Goal: Complete application form

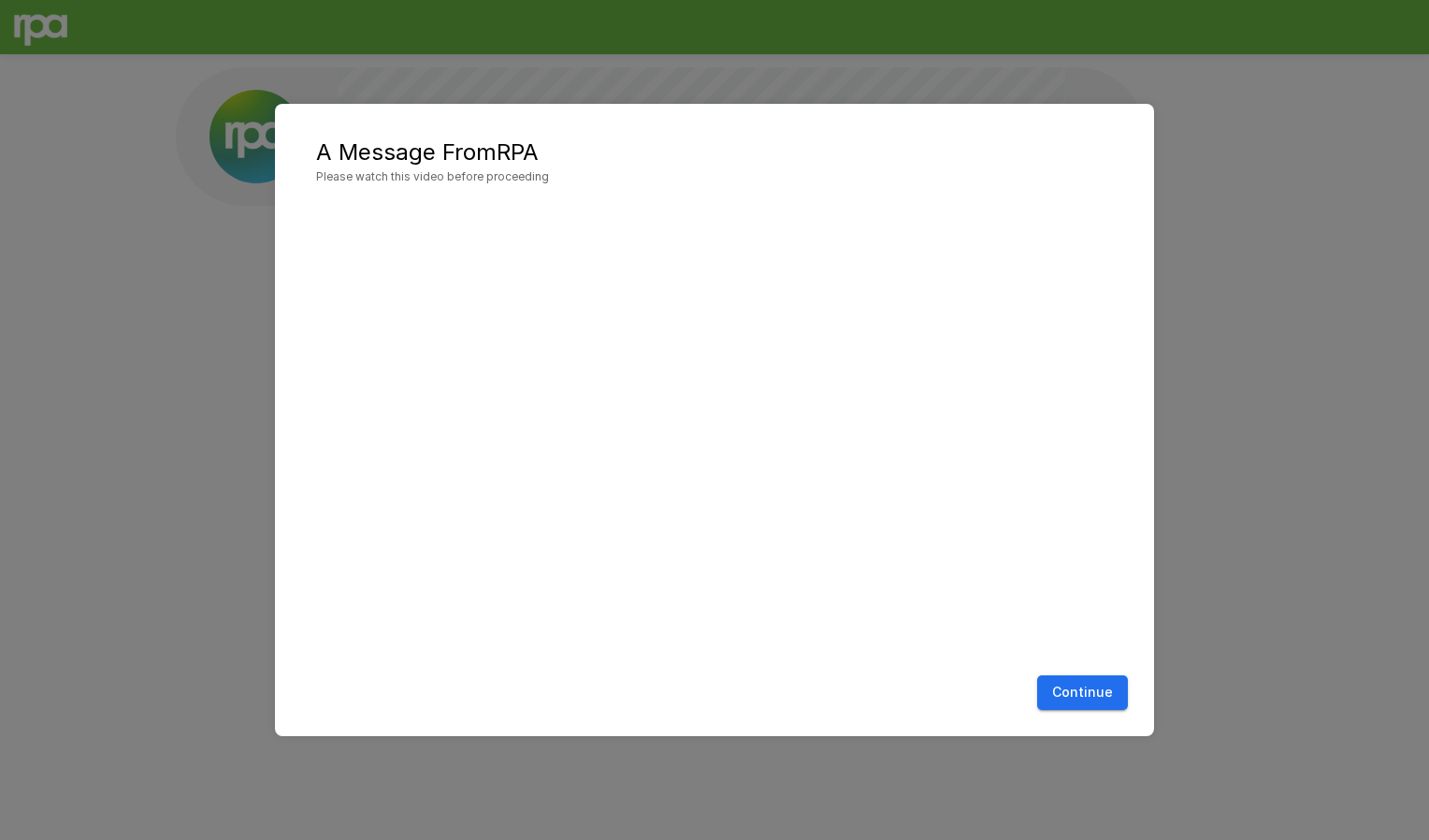
click at [1098, 686] on button "Continue" at bounding box center [1083, 692] width 91 height 35
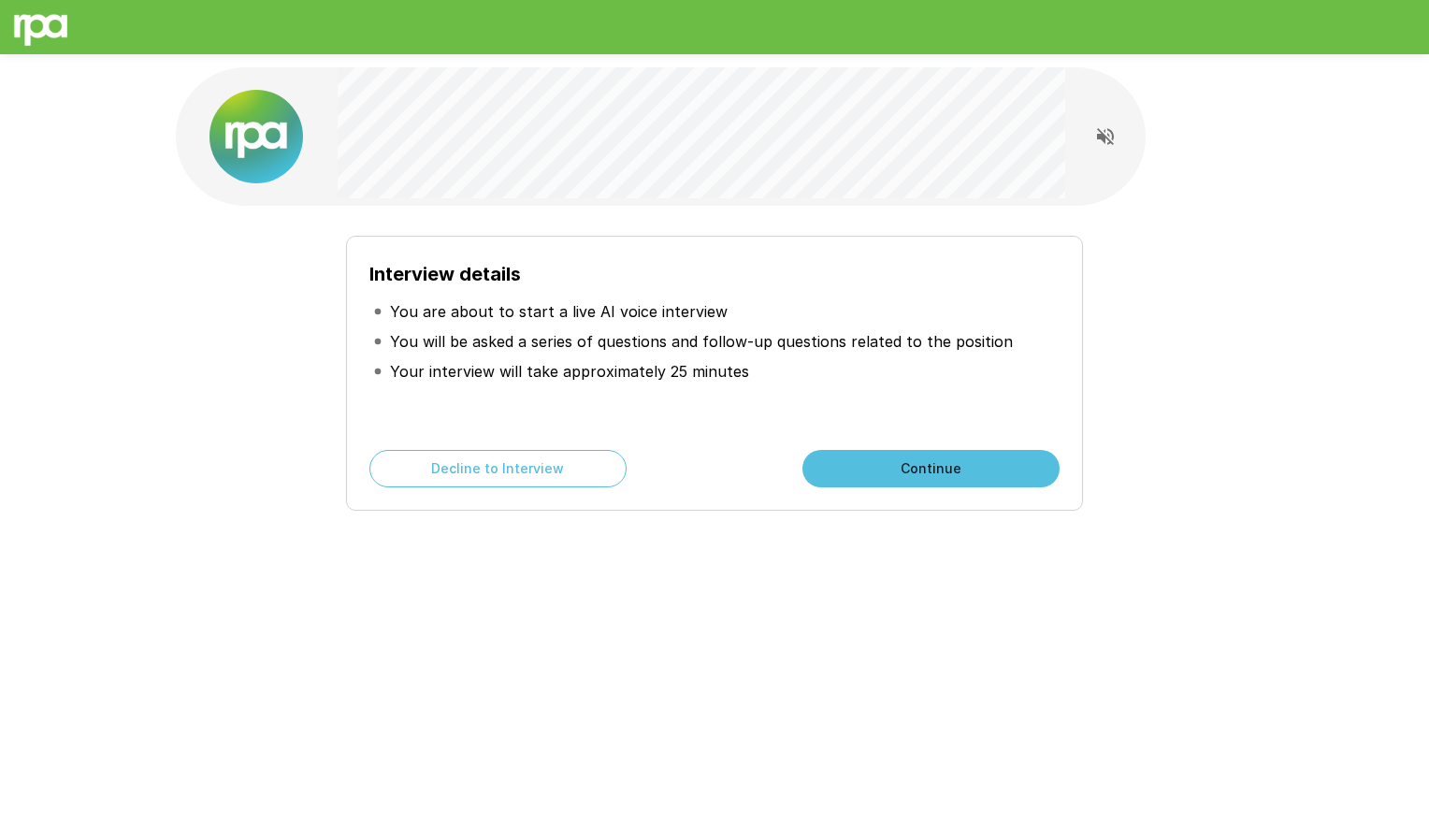
click at [939, 472] on button "Continue" at bounding box center [931, 468] width 257 height 38
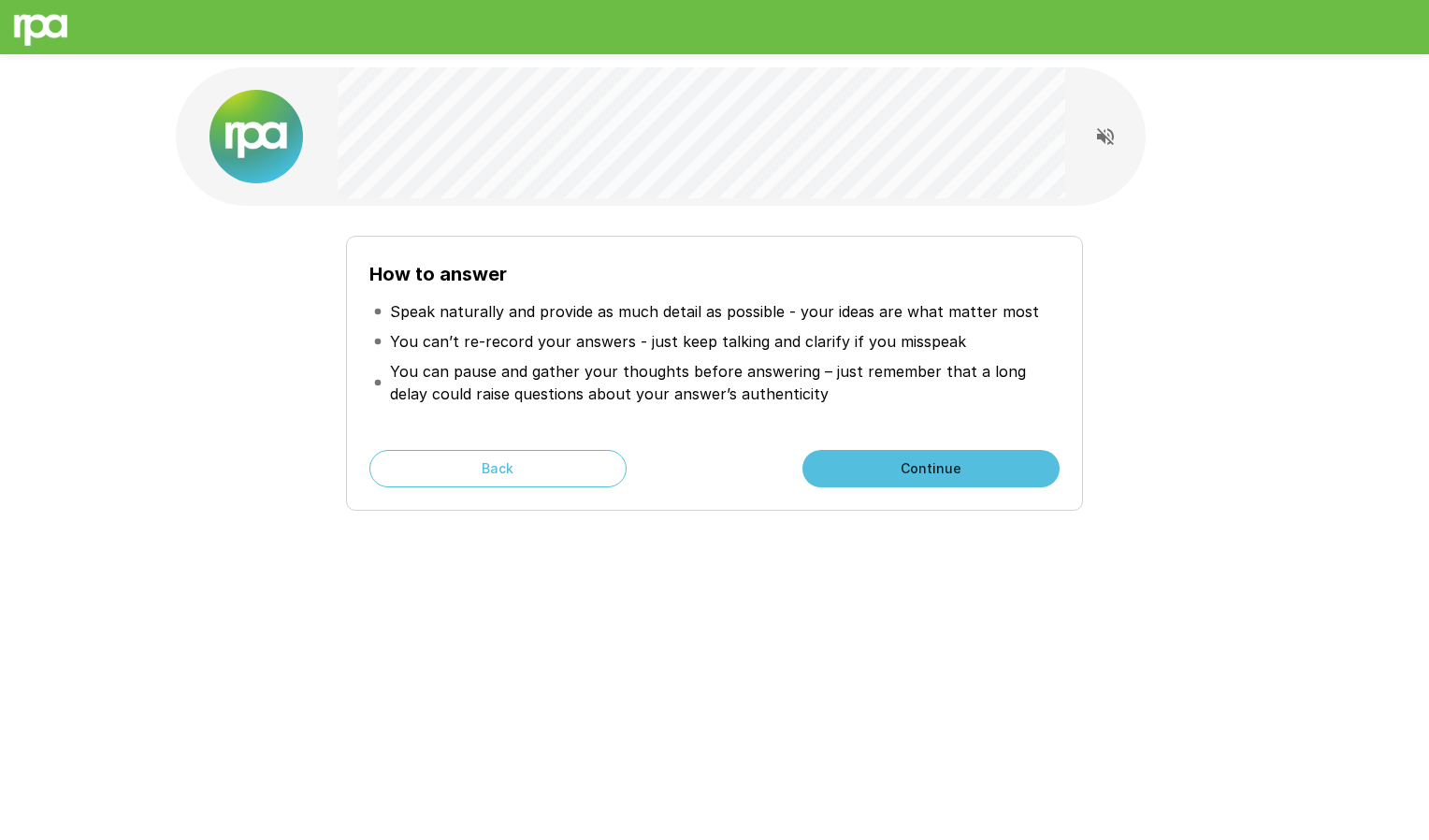
click at [914, 469] on button "Continue" at bounding box center [931, 468] width 257 height 38
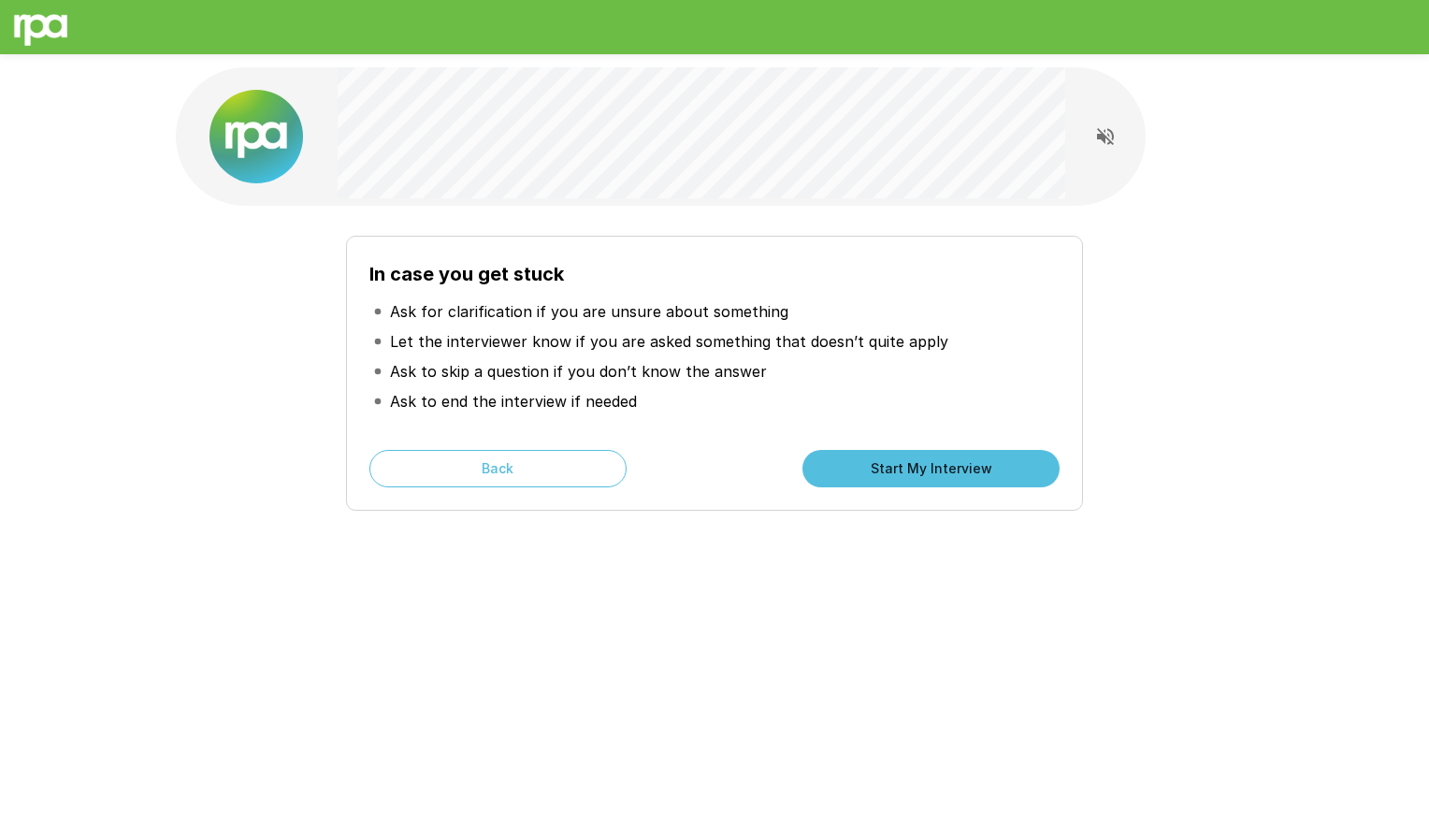
click at [914, 469] on button "Start My Interview" at bounding box center [931, 468] width 257 height 38
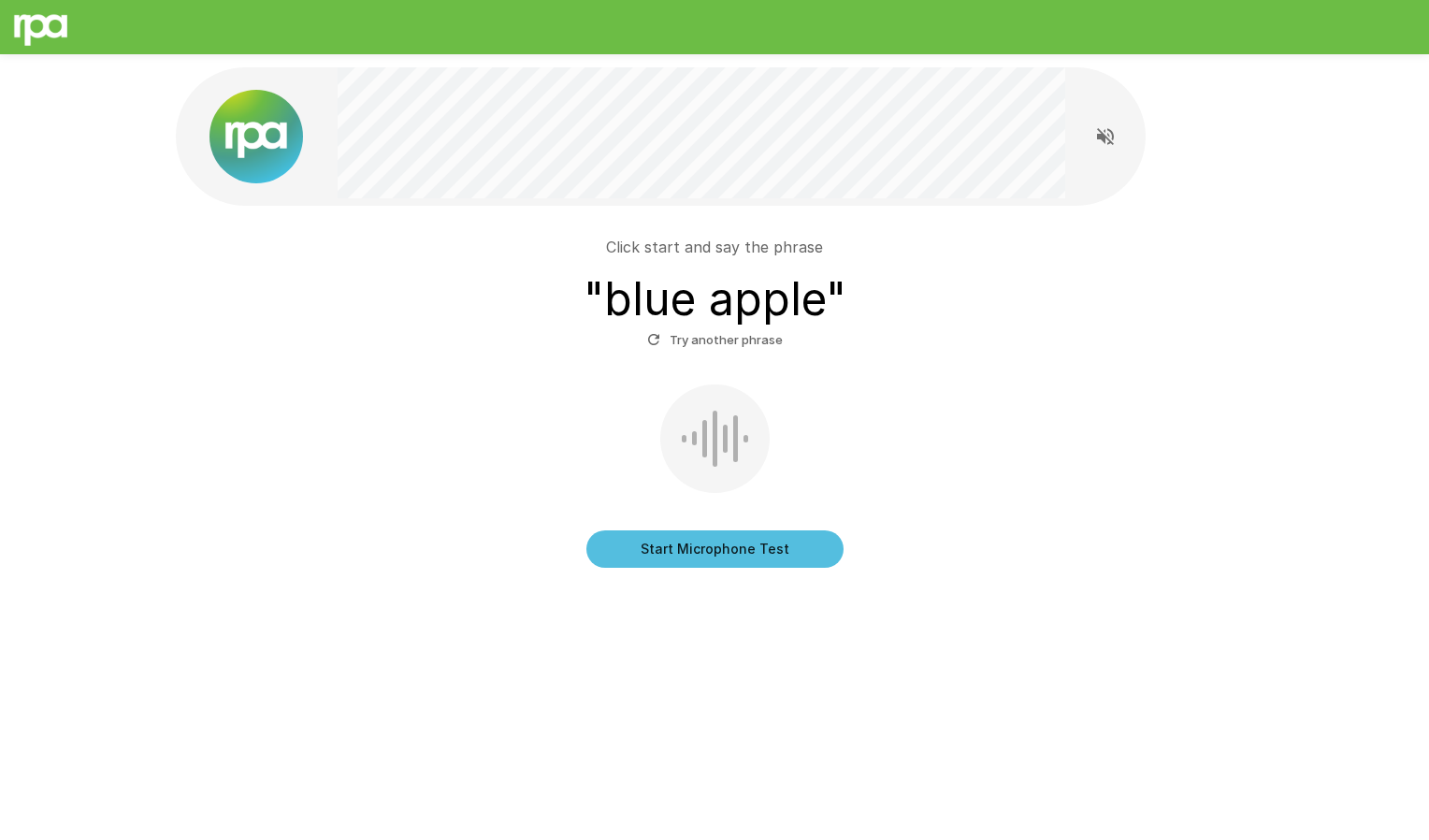
click at [714, 543] on button "Start Microphone Test" at bounding box center [715, 549] width 257 height 38
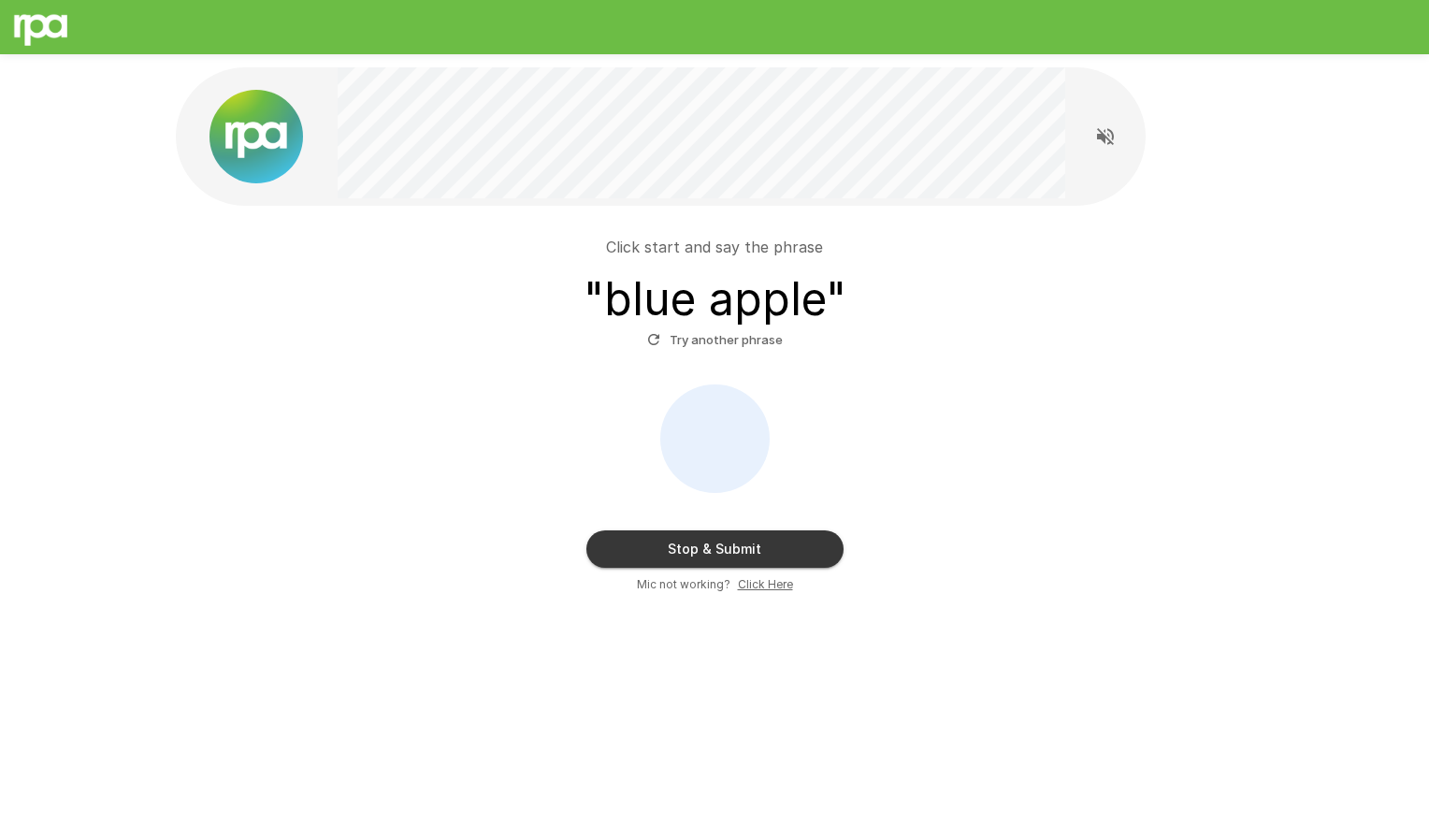
click at [714, 543] on button "Stop & Submit" at bounding box center [715, 549] width 257 height 38
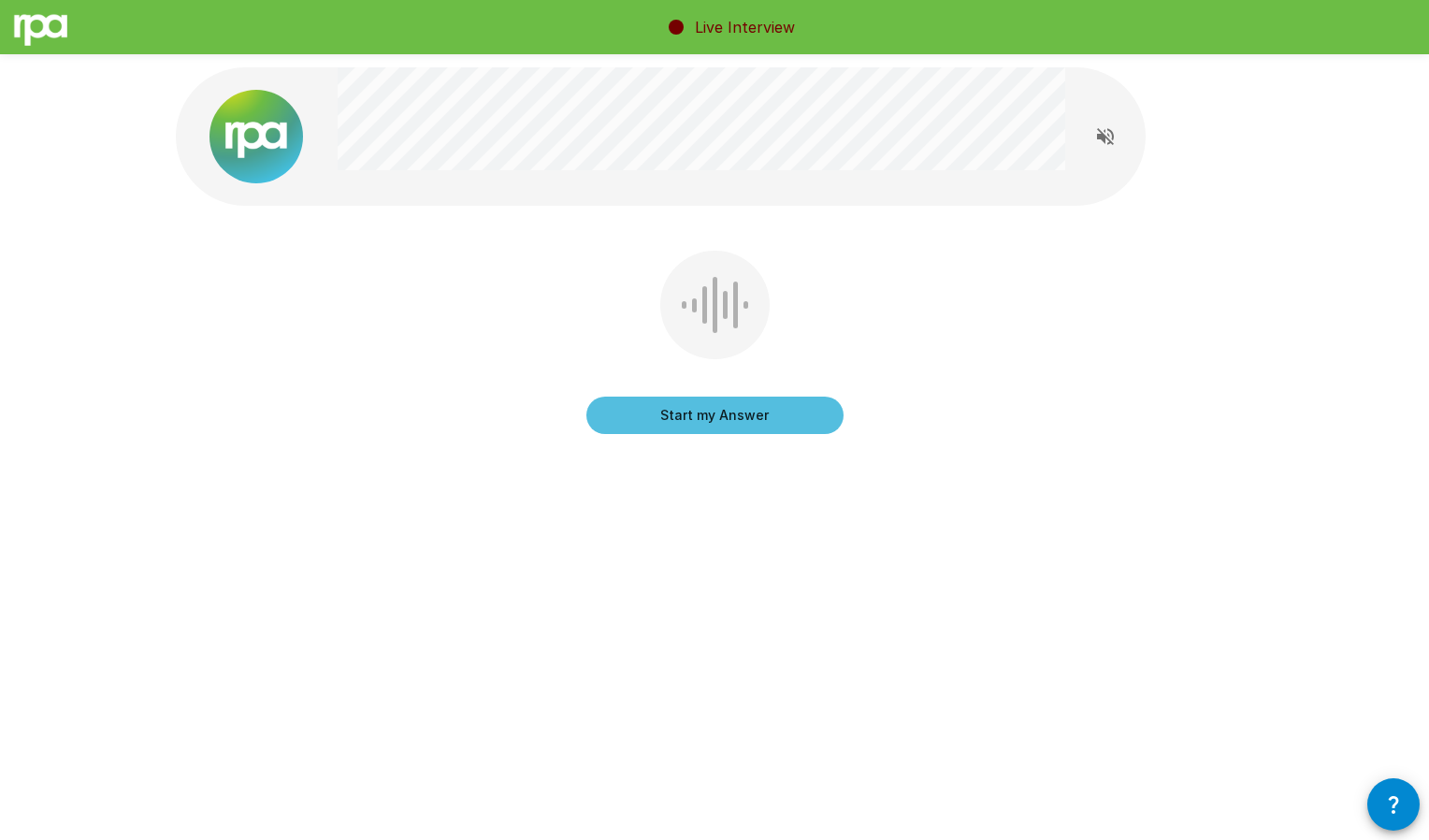
click at [699, 406] on button "Start my Answer" at bounding box center [715, 415] width 257 height 38
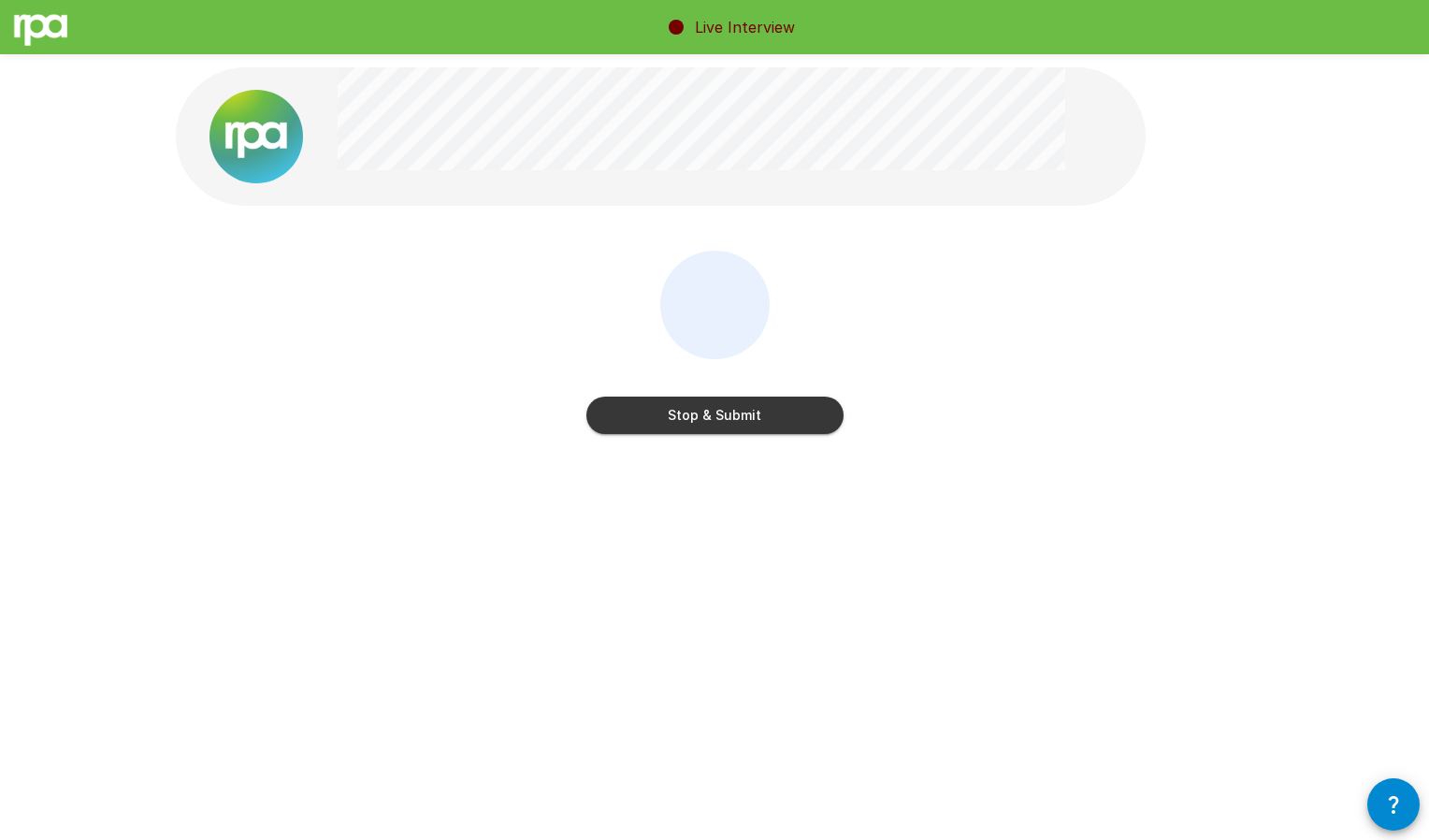
click at [699, 406] on button "Stop & Submit" at bounding box center [715, 415] width 257 height 38
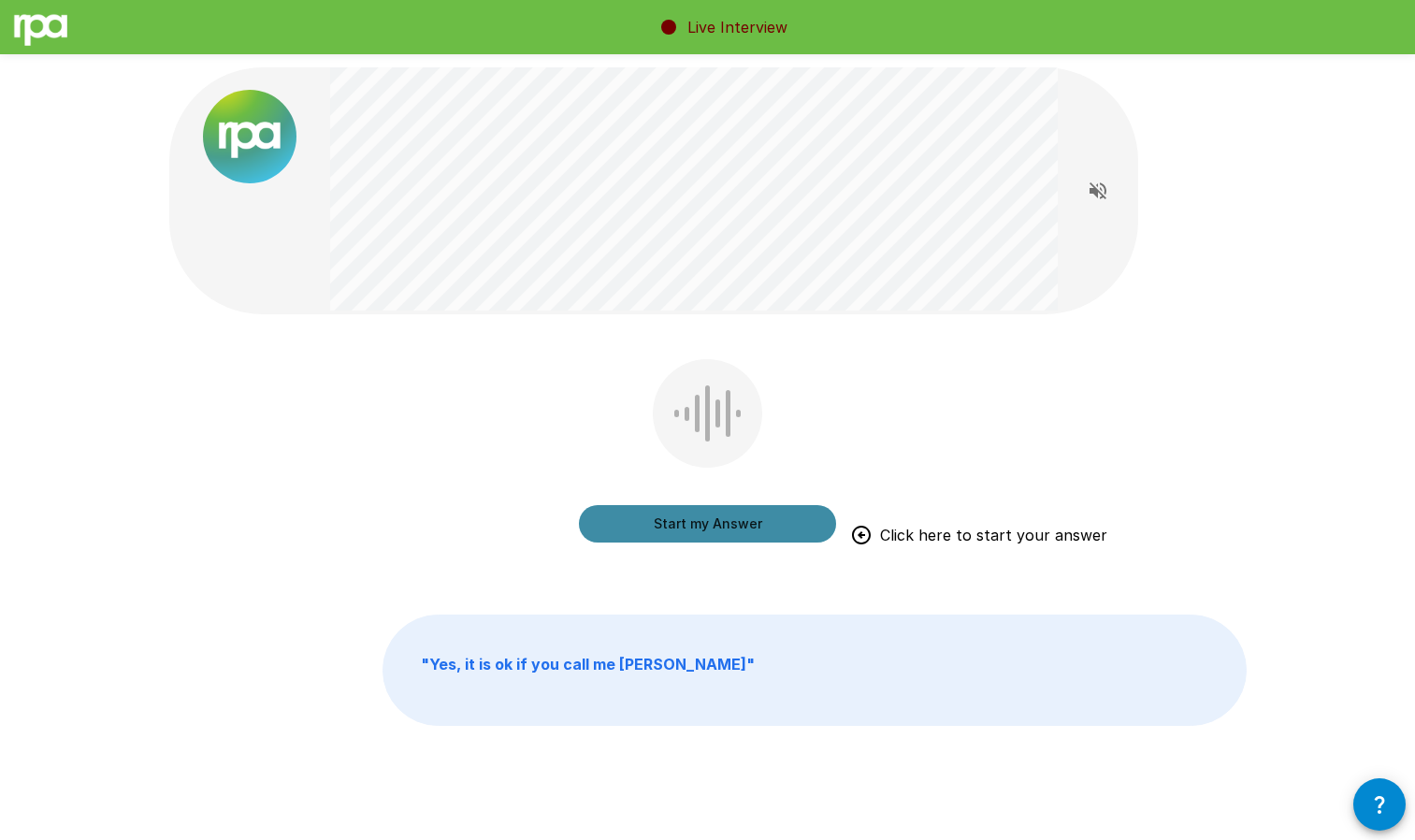
click at [681, 505] on button "Start my Answer" at bounding box center [708, 524] width 257 height 38
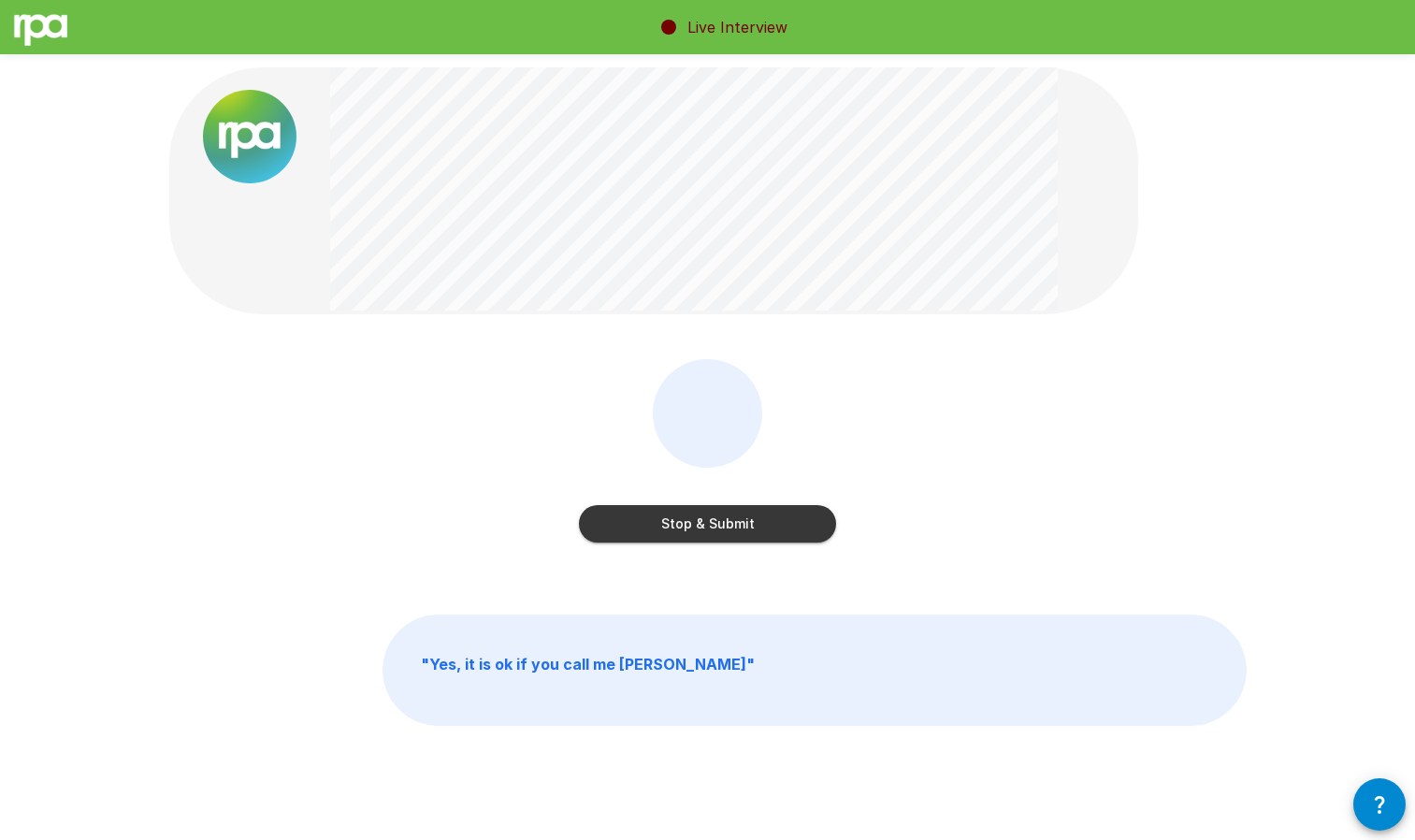
click at [693, 524] on button "Stop & Submit" at bounding box center [708, 524] width 257 height 38
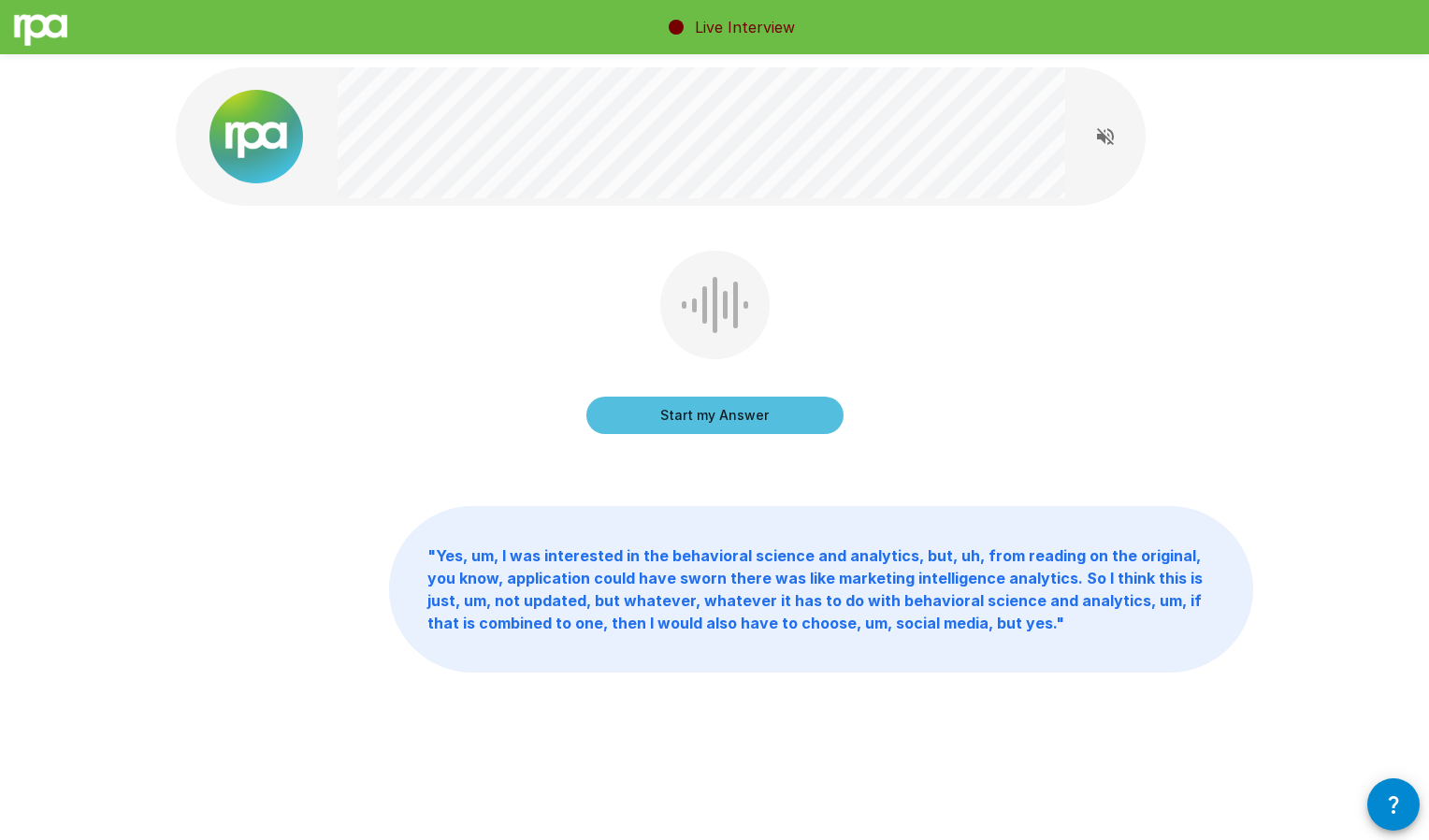
click at [766, 407] on button "Start my Answer" at bounding box center [715, 415] width 257 height 38
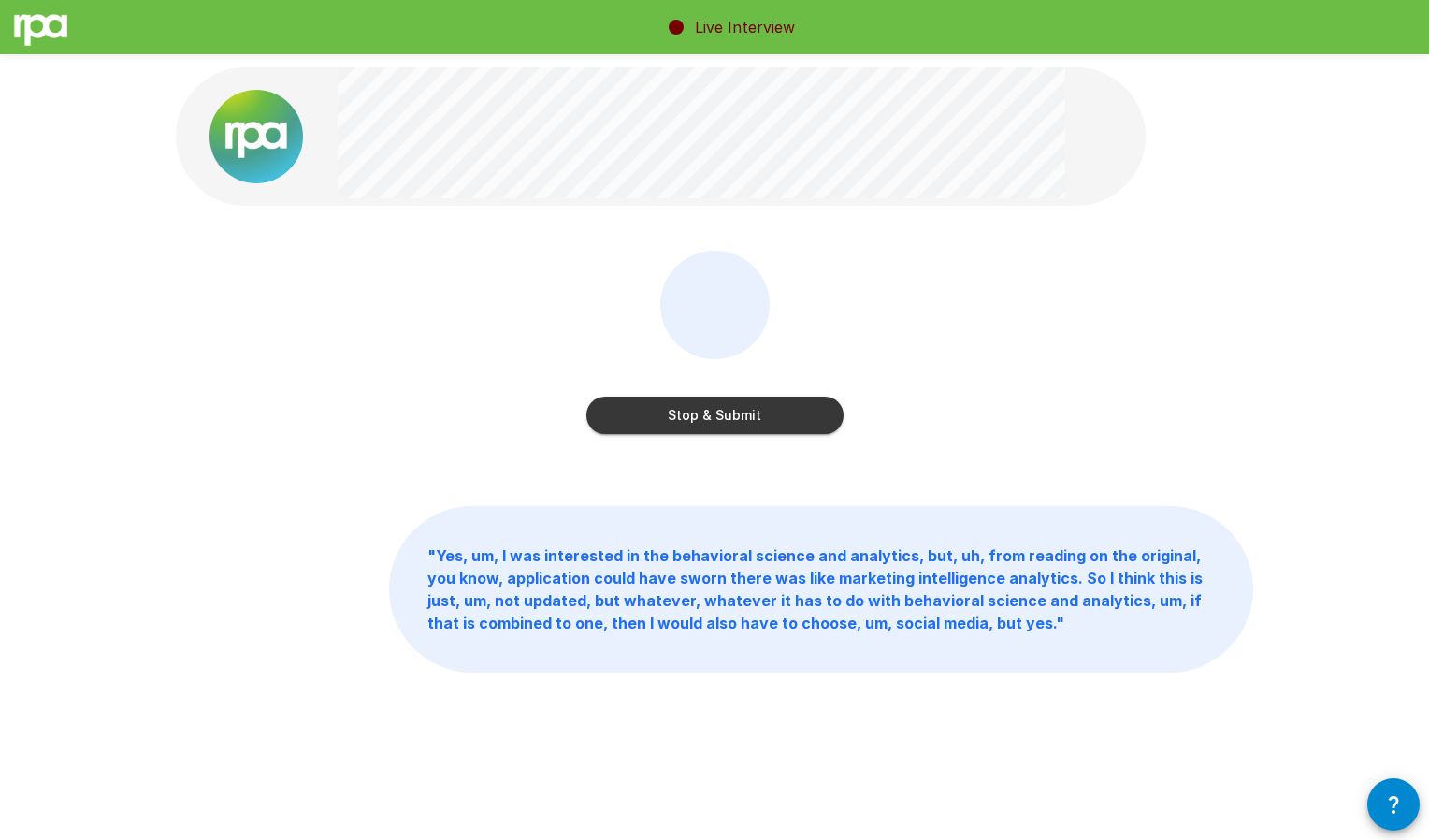
click at [745, 405] on button "Stop & Submit" at bounding box center [715, 415] width 257 height 38
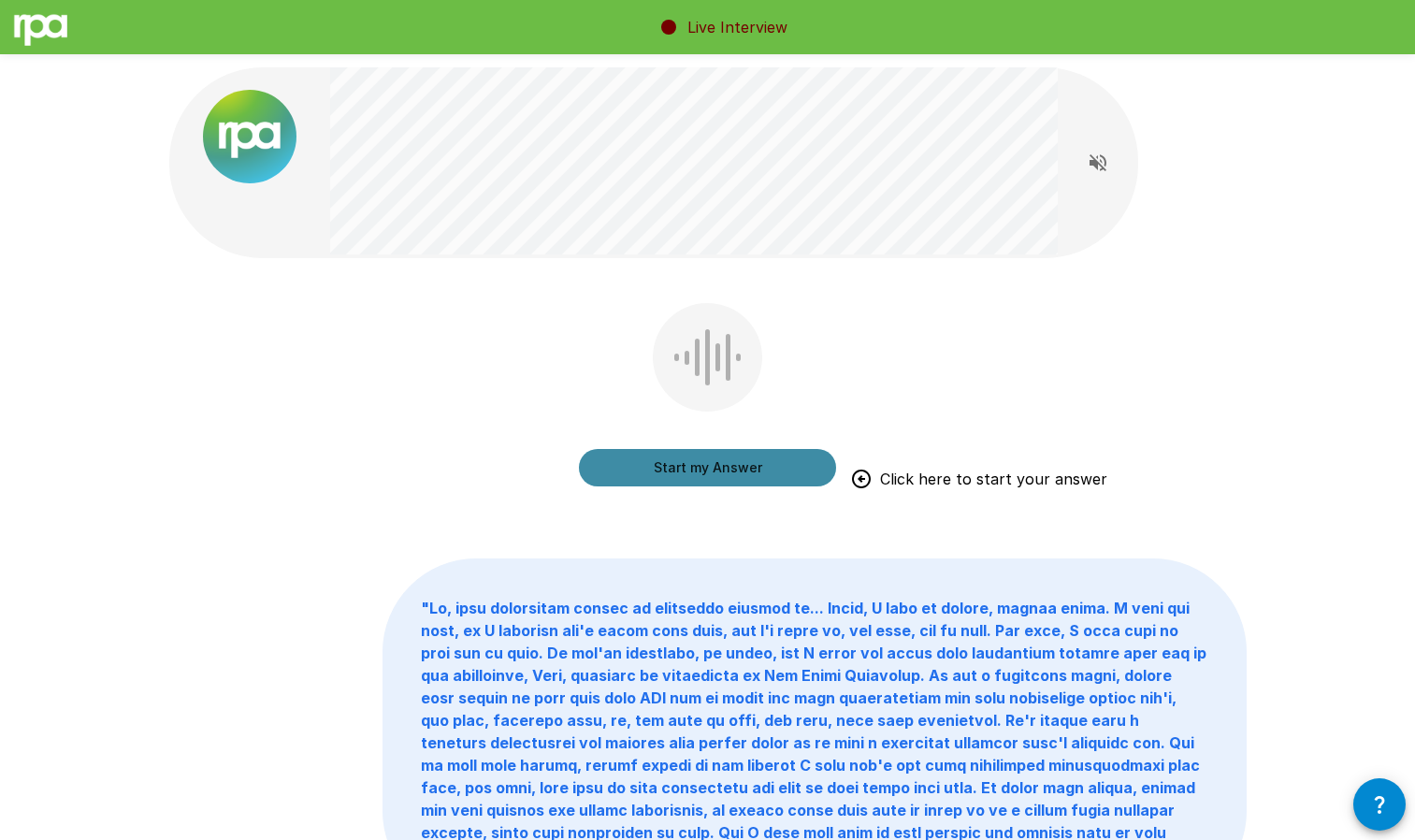
click at [708, 455] on button "Start my Answer" at bounding box center [708, 467] width 257 height 38
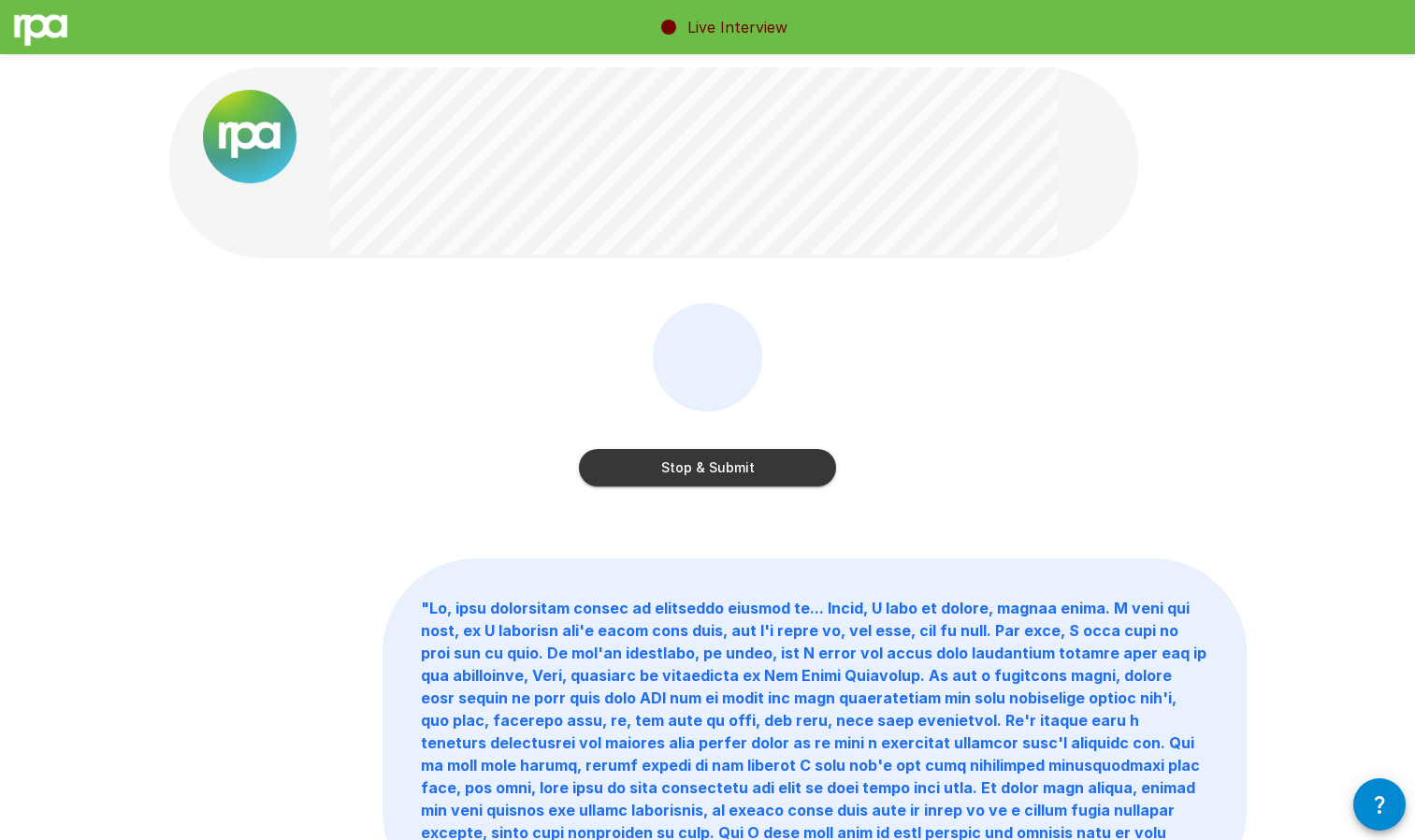
click at [761, 472] on button "Stop & Submit" at bounding box center [708, 467] width 257 height 38
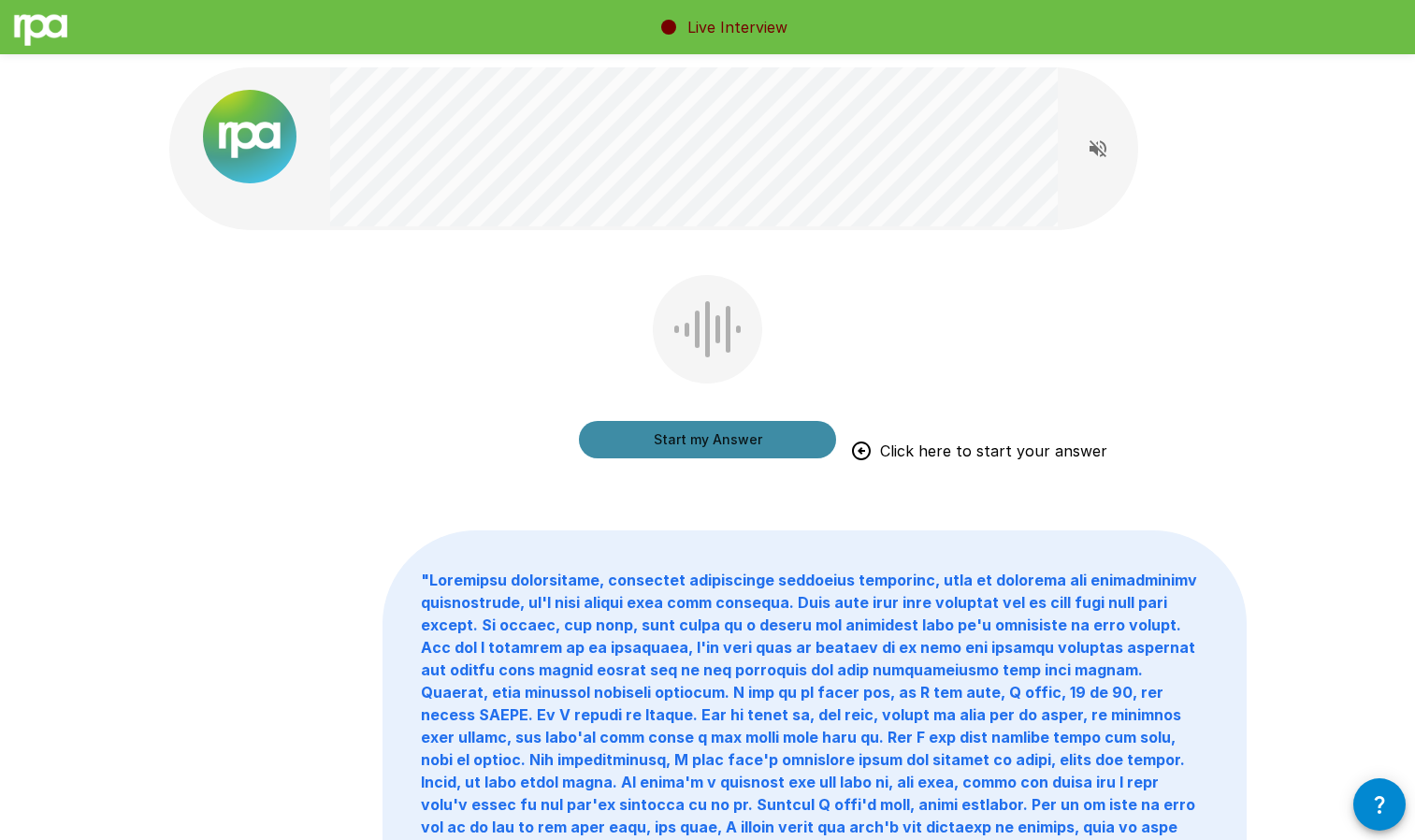
click at [703, 439] on button "Start my Answer" at bounding box center [708, 439] width 257 height 38
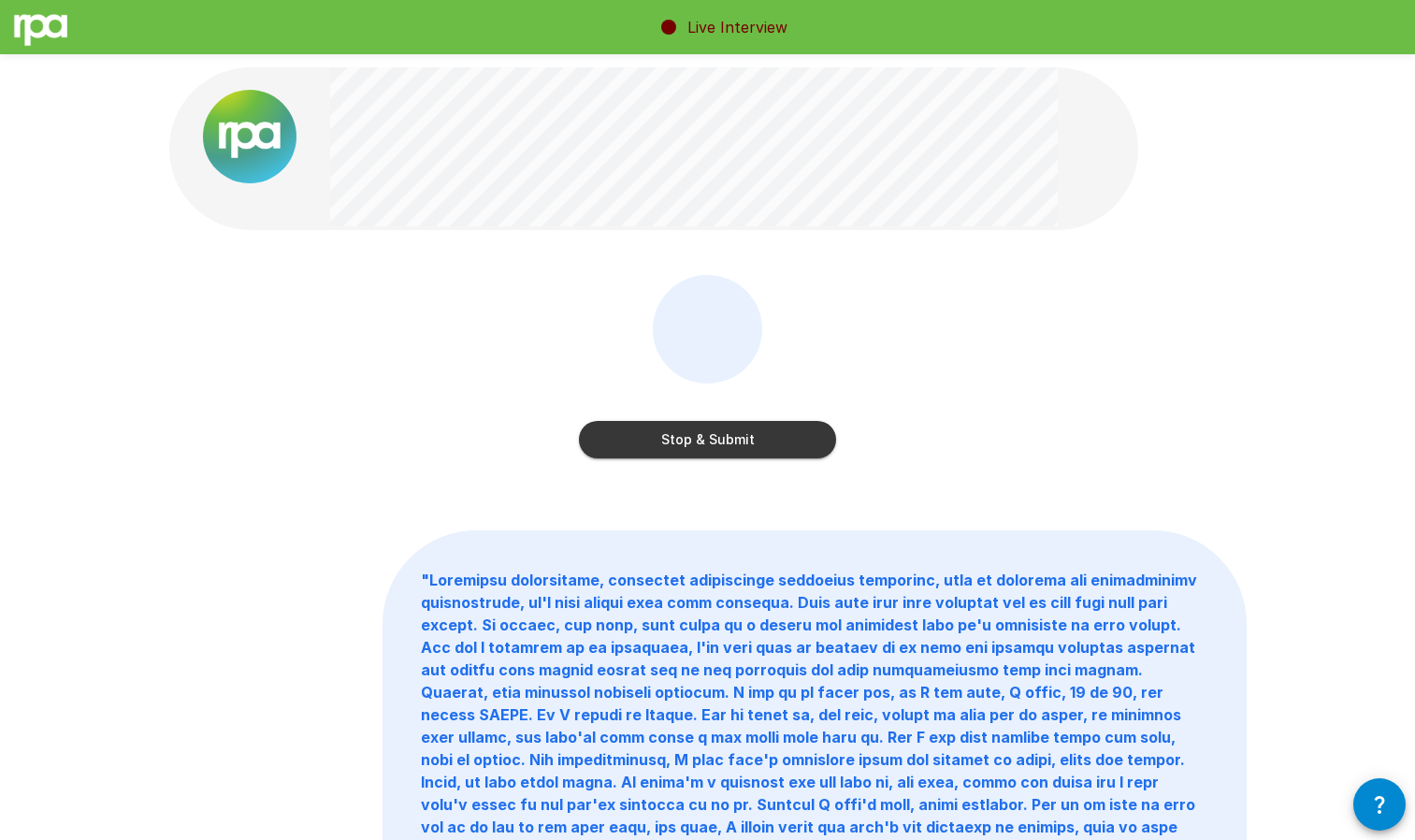
click at [686, 437] on button "Stop & Submit" at bounding box center [708, 439] width 257 height 38
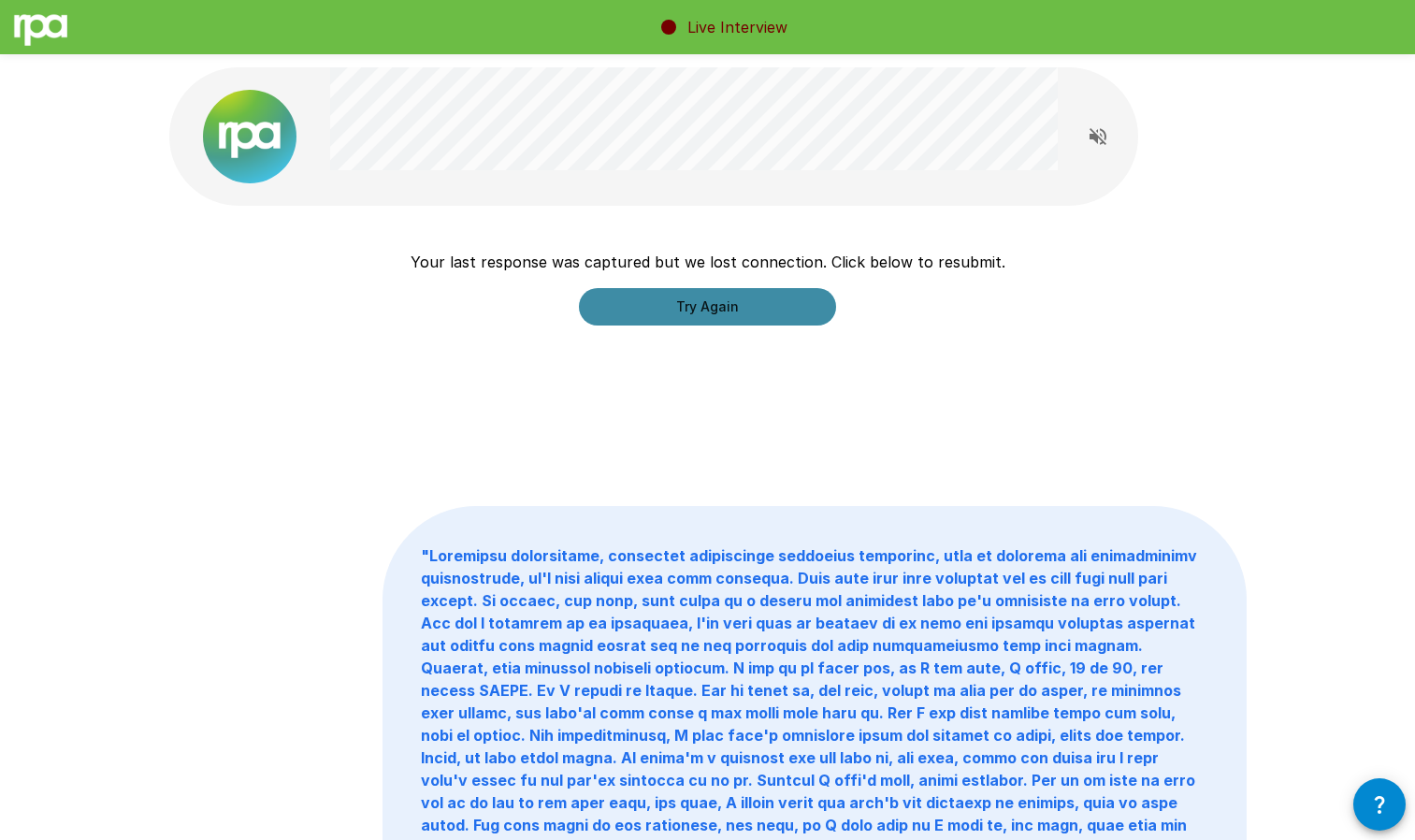
click at [692, 298] on button "Try Again" at bounding box center [708, 307] width 257 height 38
click at [687, 304] on button "Try Again" at bounding box center [708, 307] width 257 height 38
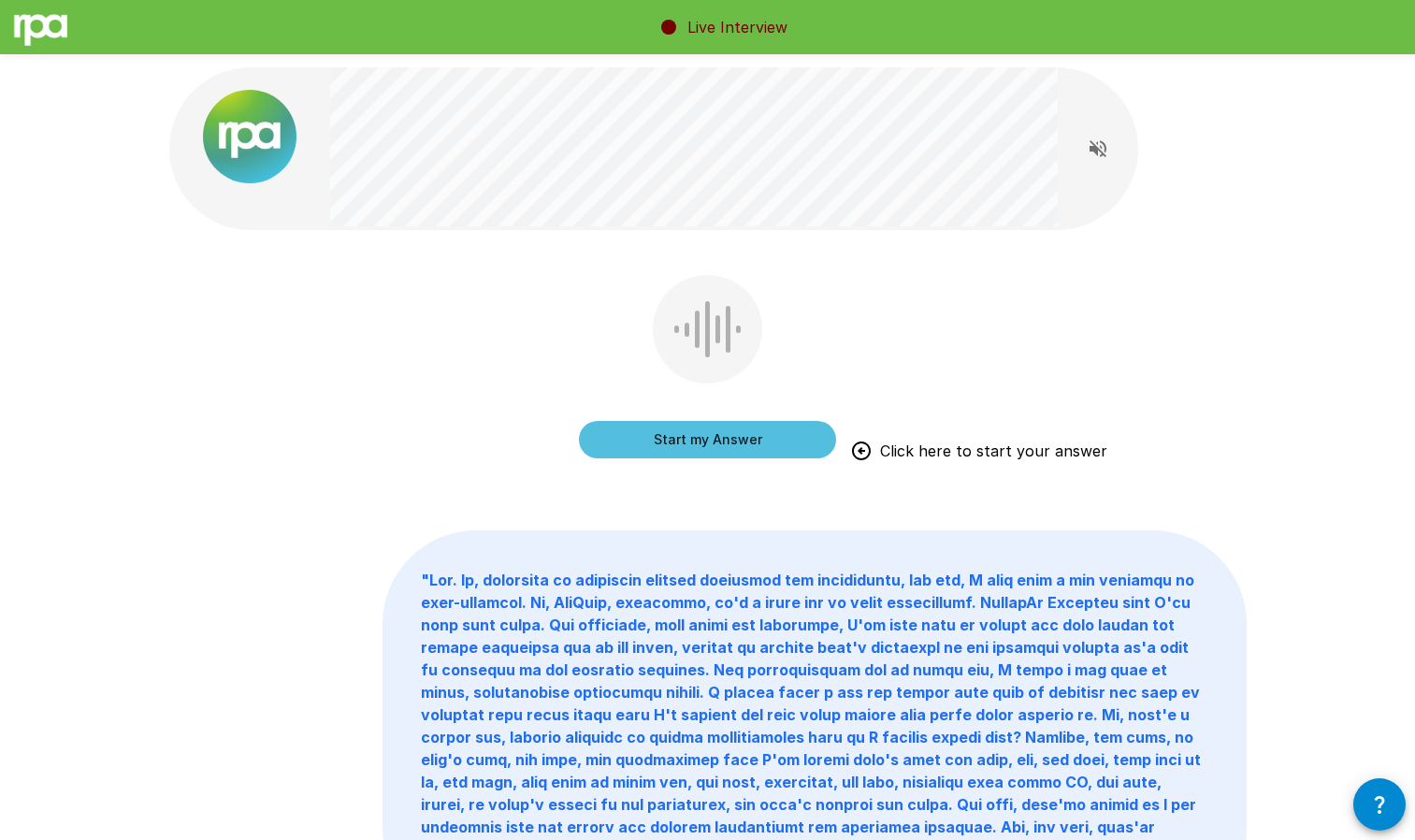
click at [681, 435] on button "Start my Answer" at bounding box center [708, 439] width 257 height 38
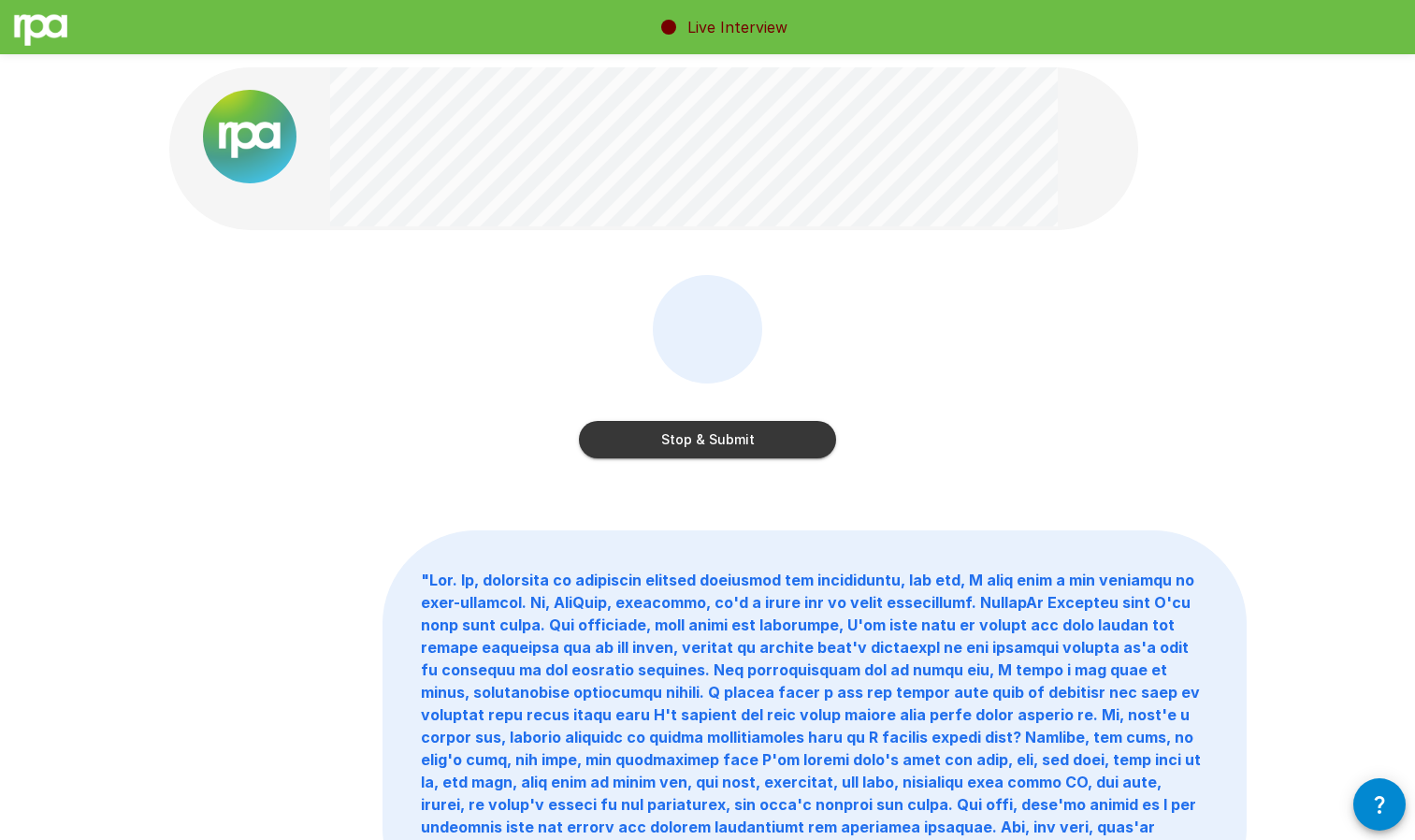
click at [681, 435] on button "Stop & Submit" at bounding box center [708, 439] width 257 height 38
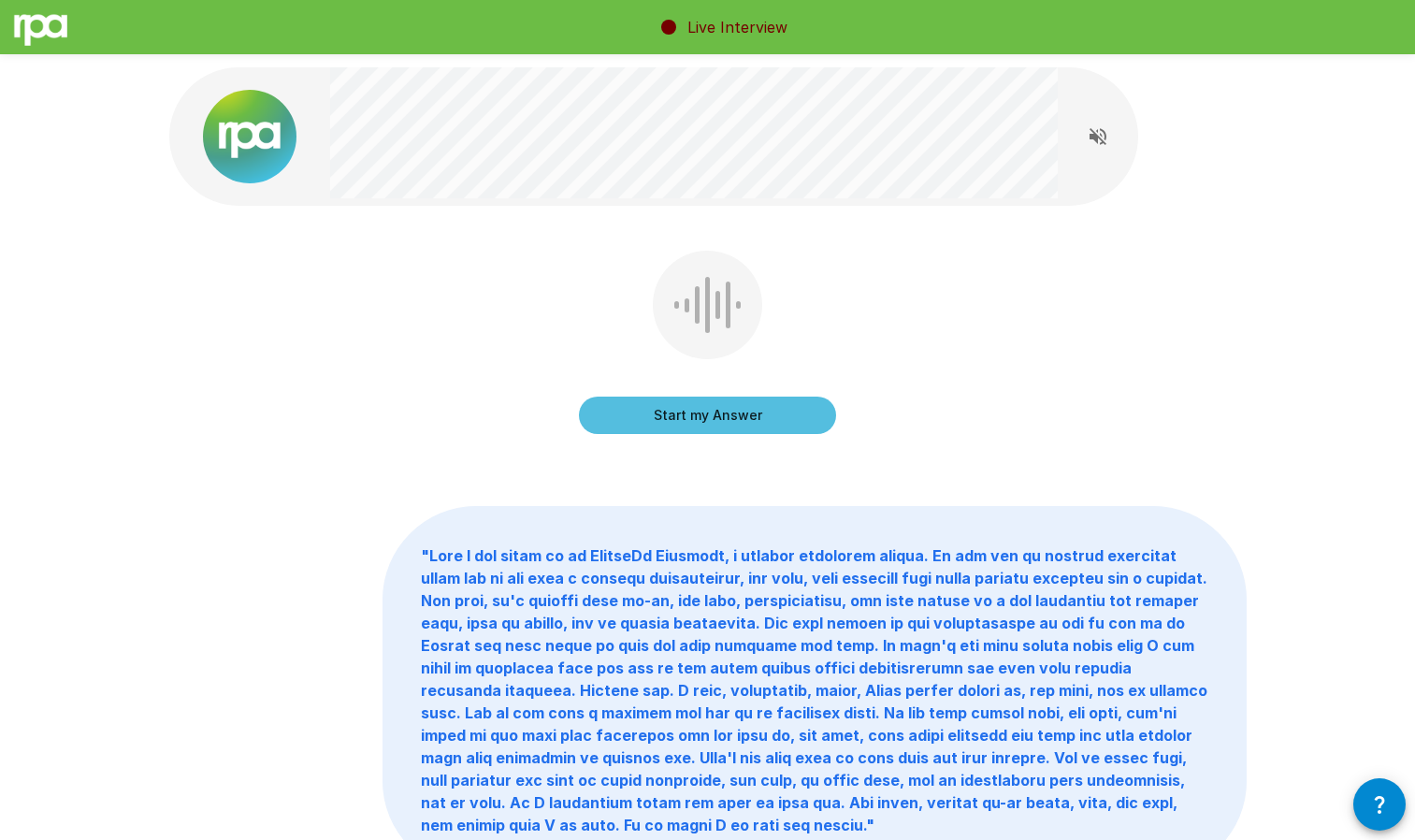
click at [706, 409] on button "Start my Answer" at bounding box center [708, 415] width 257 height 38
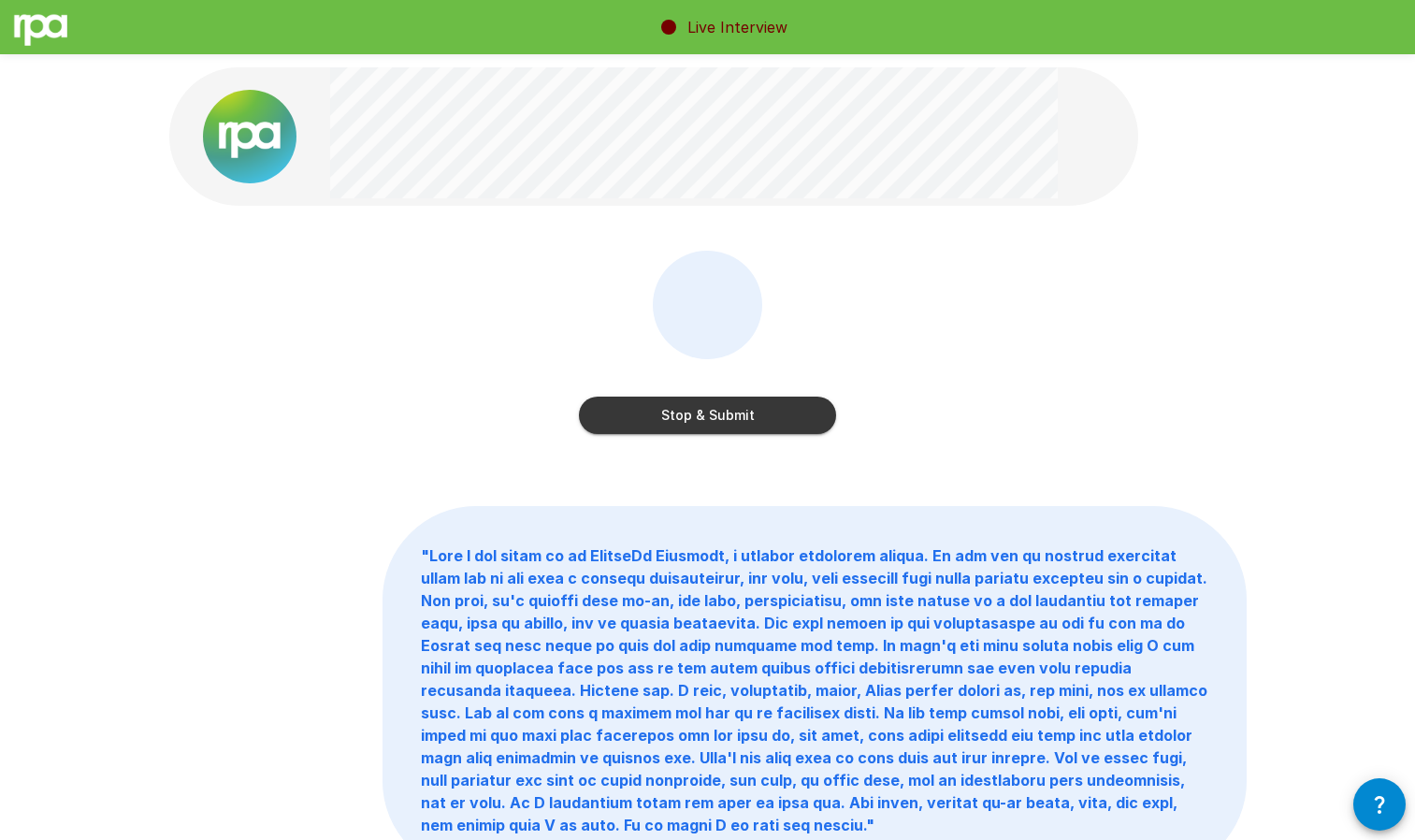
click at [706, 409] on button "Stop & Submit" at bounding box center [708, 415] width 257 height 38
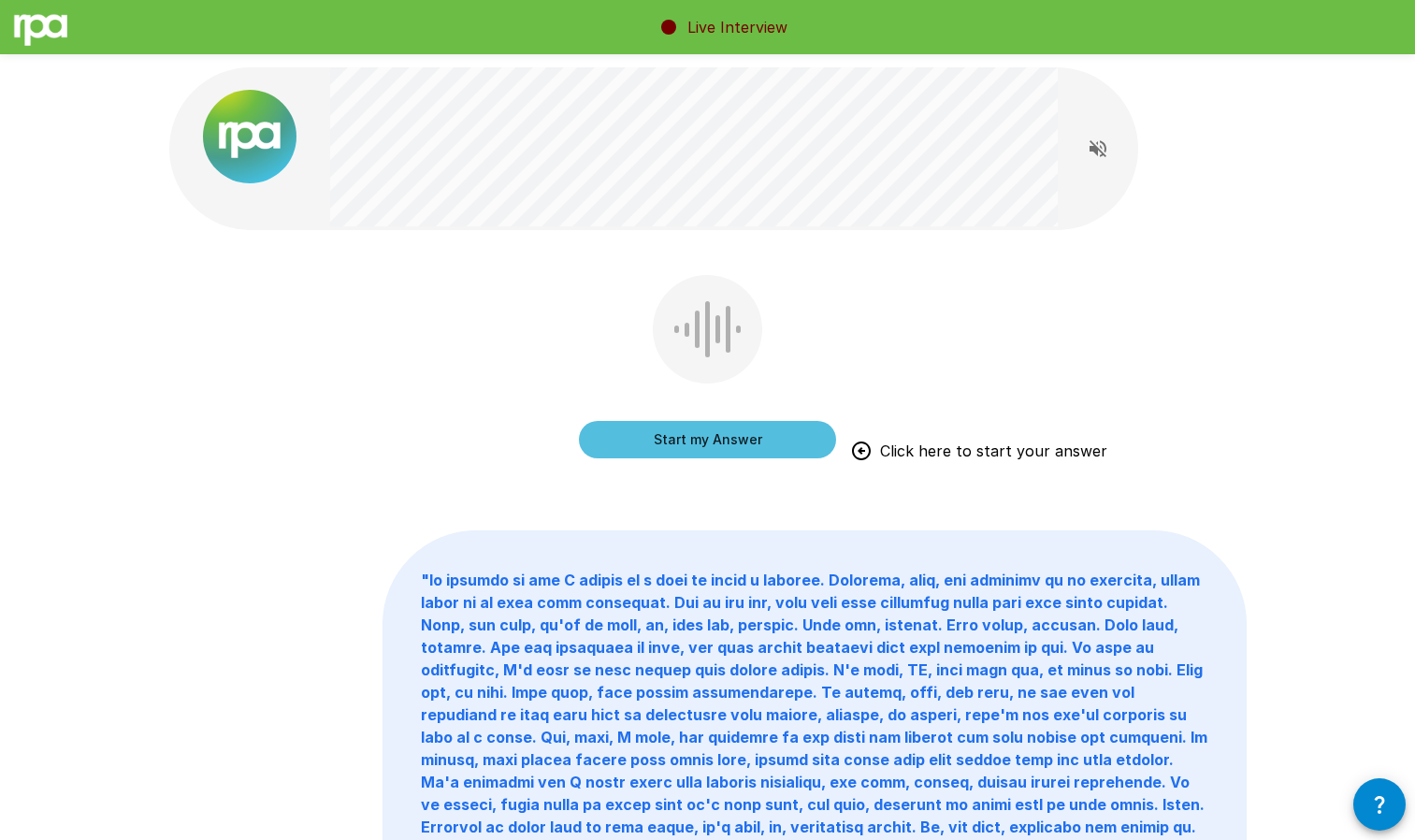
click at [669, 448] on button "Start my Answer" at bounding box center [708, 439] width 257 height 38
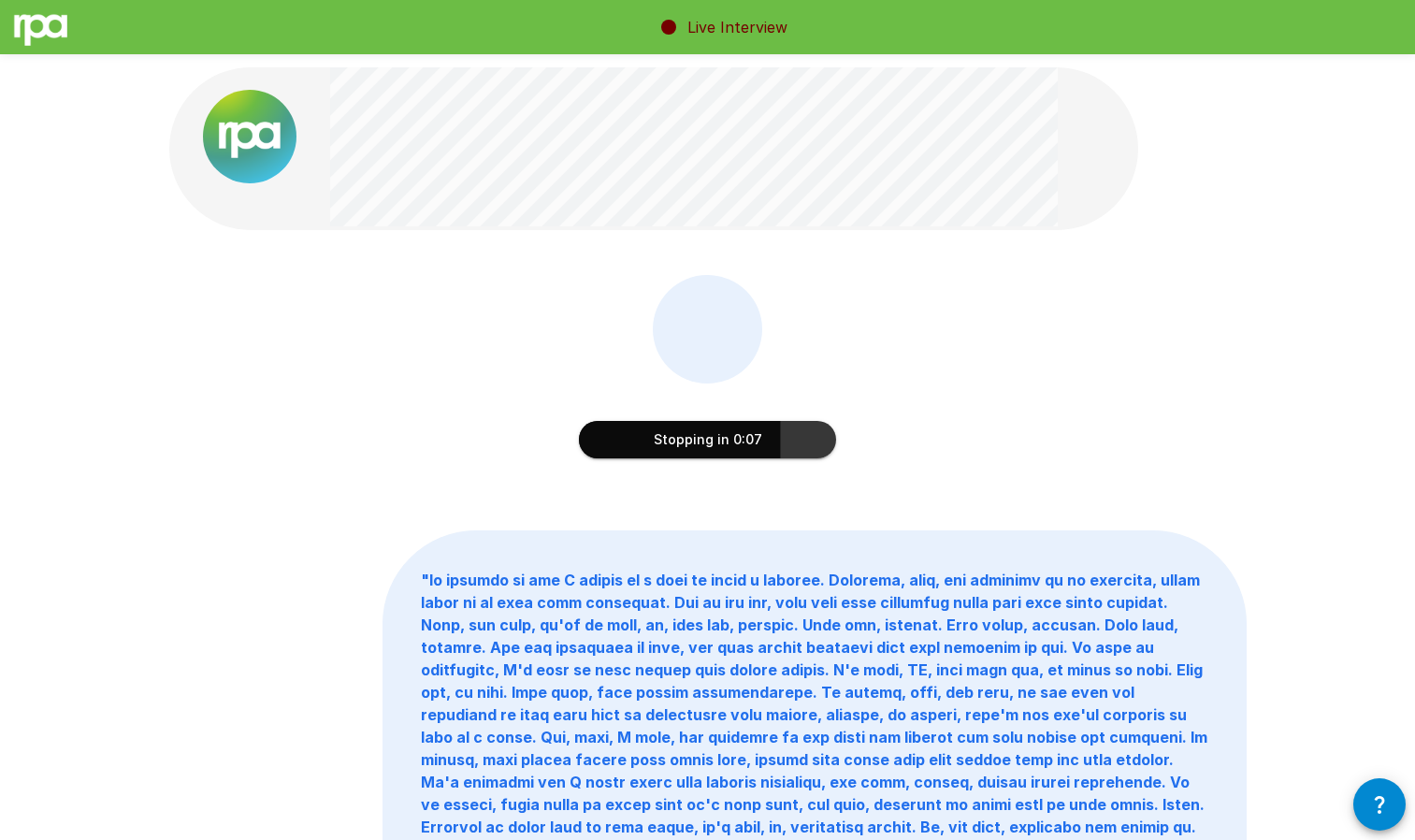
click at [682, 450] on button "Stopping in 0:07" at bounding box center [708, 439] width 257 height 38
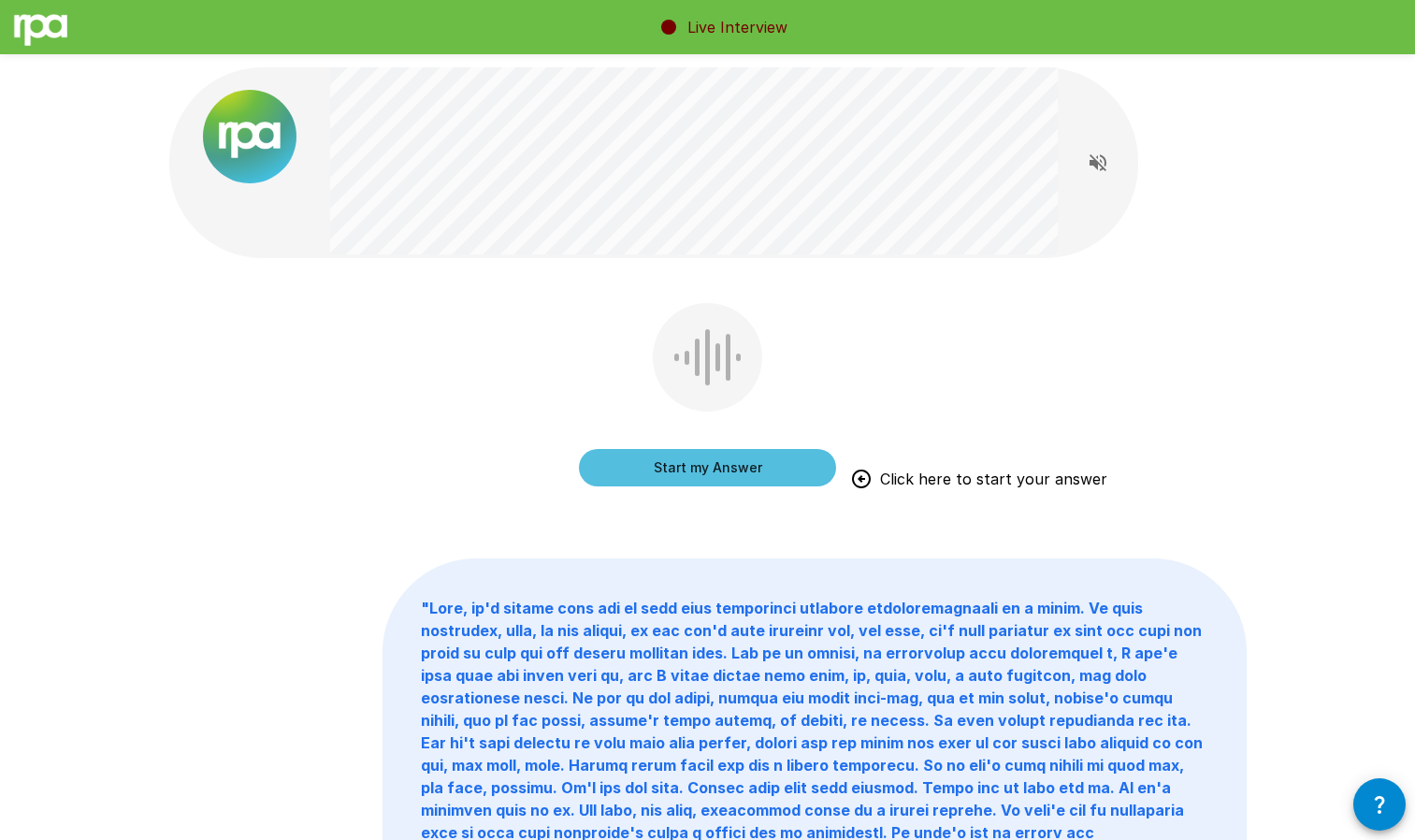
click at [714, 464] on button "Start my Answer" at bounding box center [708, 467] width 257 height 38
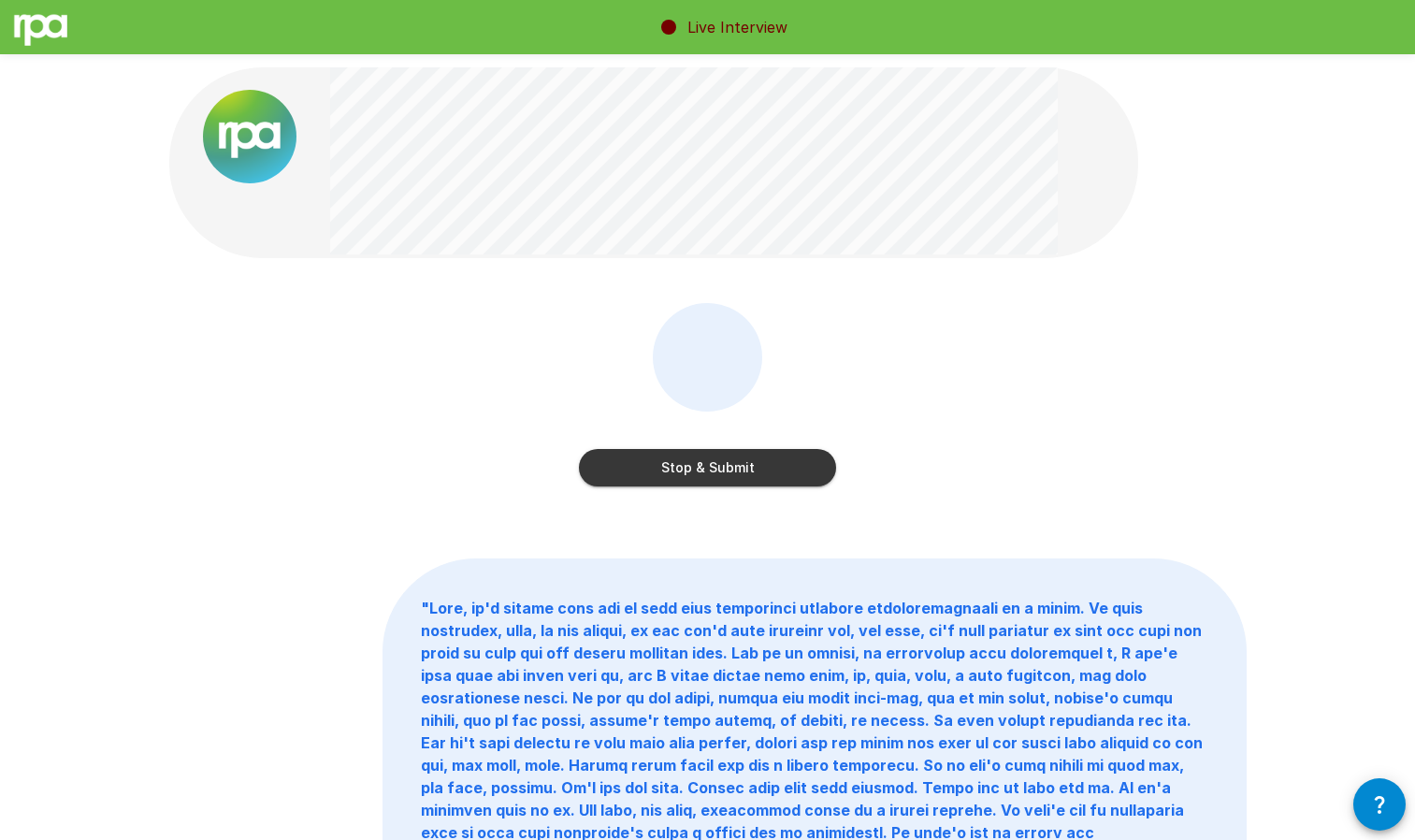
click at [714, 464] on button "Stop & Submit" at bounding box center [708, 467] width 257 height 38
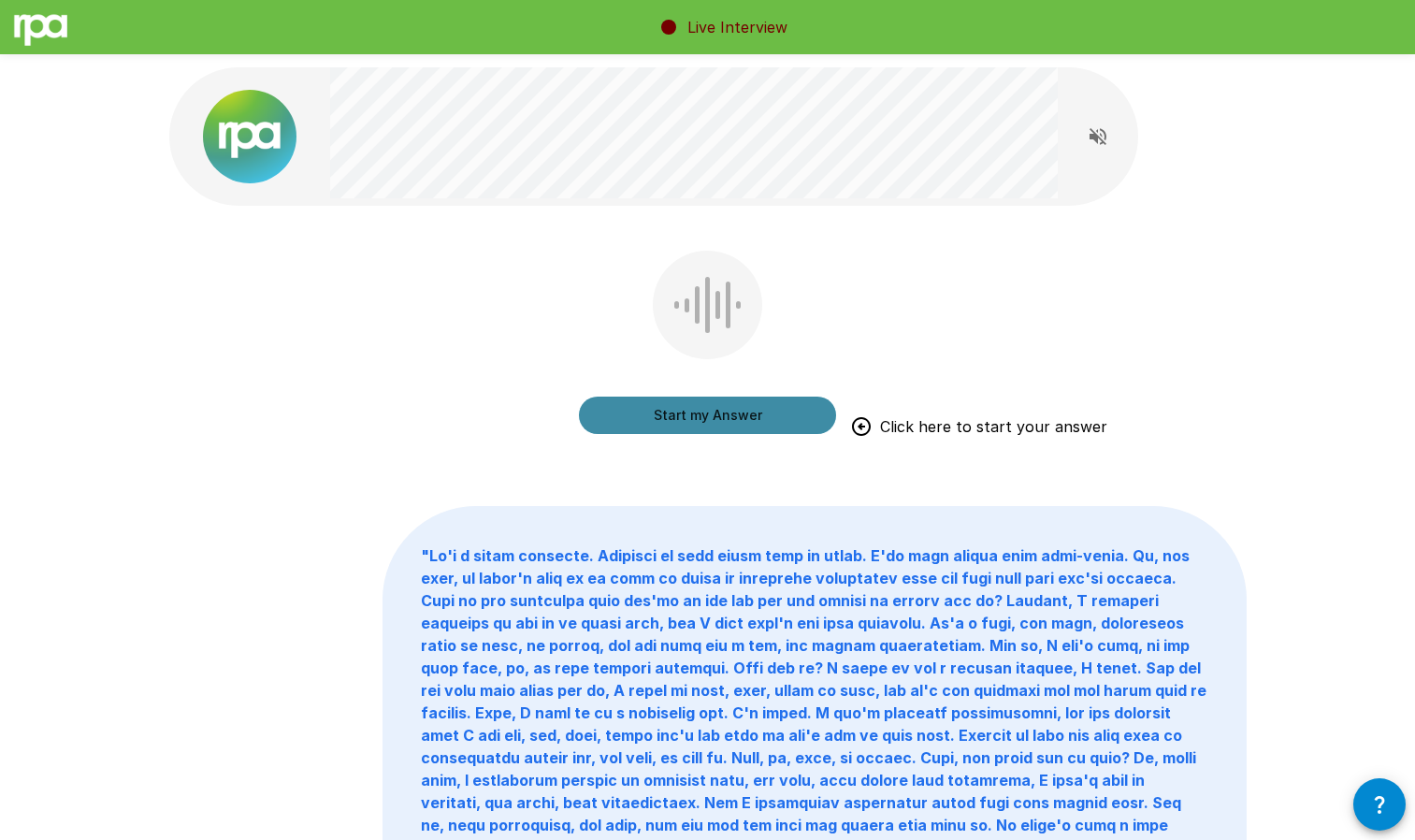
click at [715, 425] on button "Start my Answer" at bounding box center [708, 415] width 257 height 38
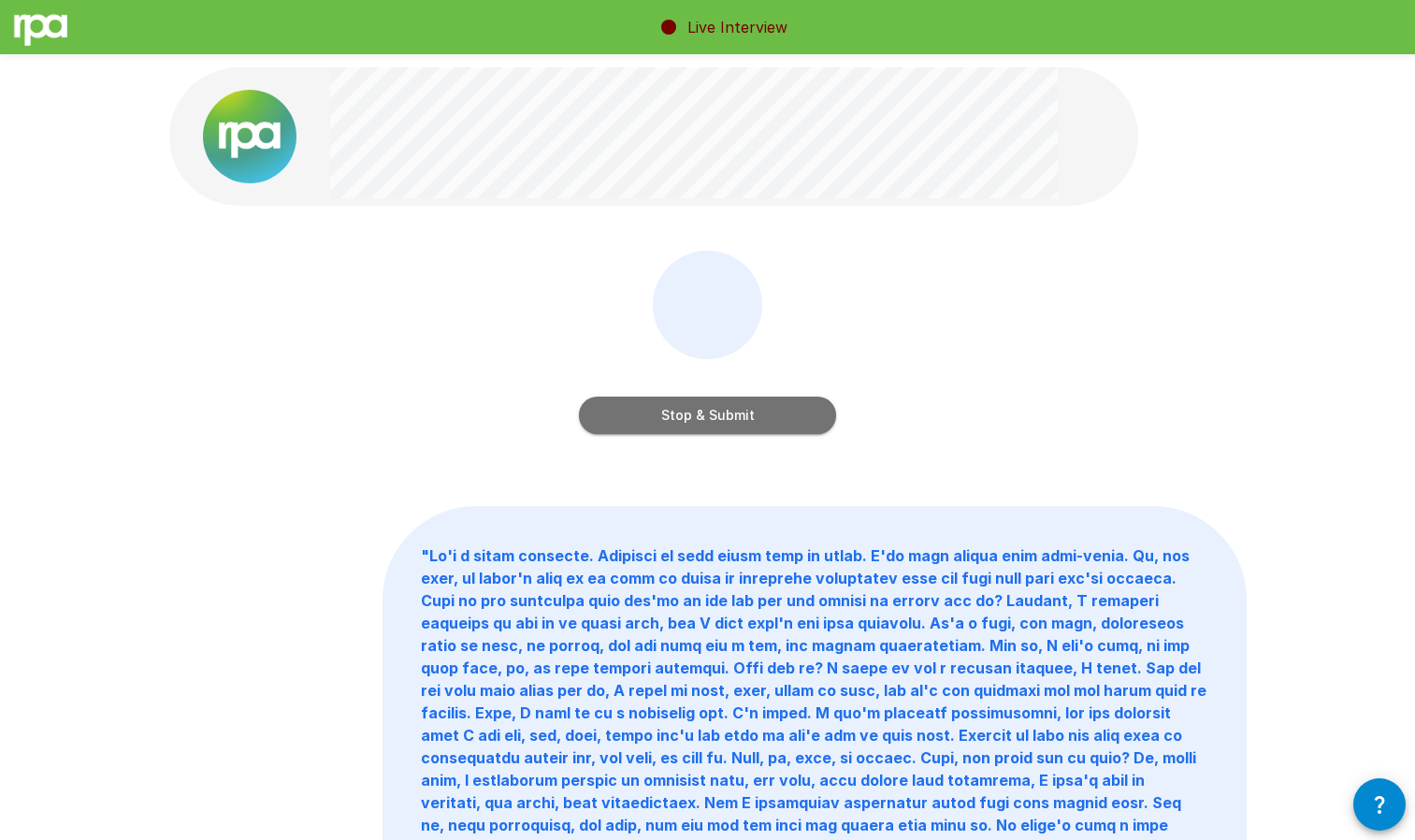
click at [716, 418] on button "Stop & Submit" at bounding box center [708, 415] width 257 height 38
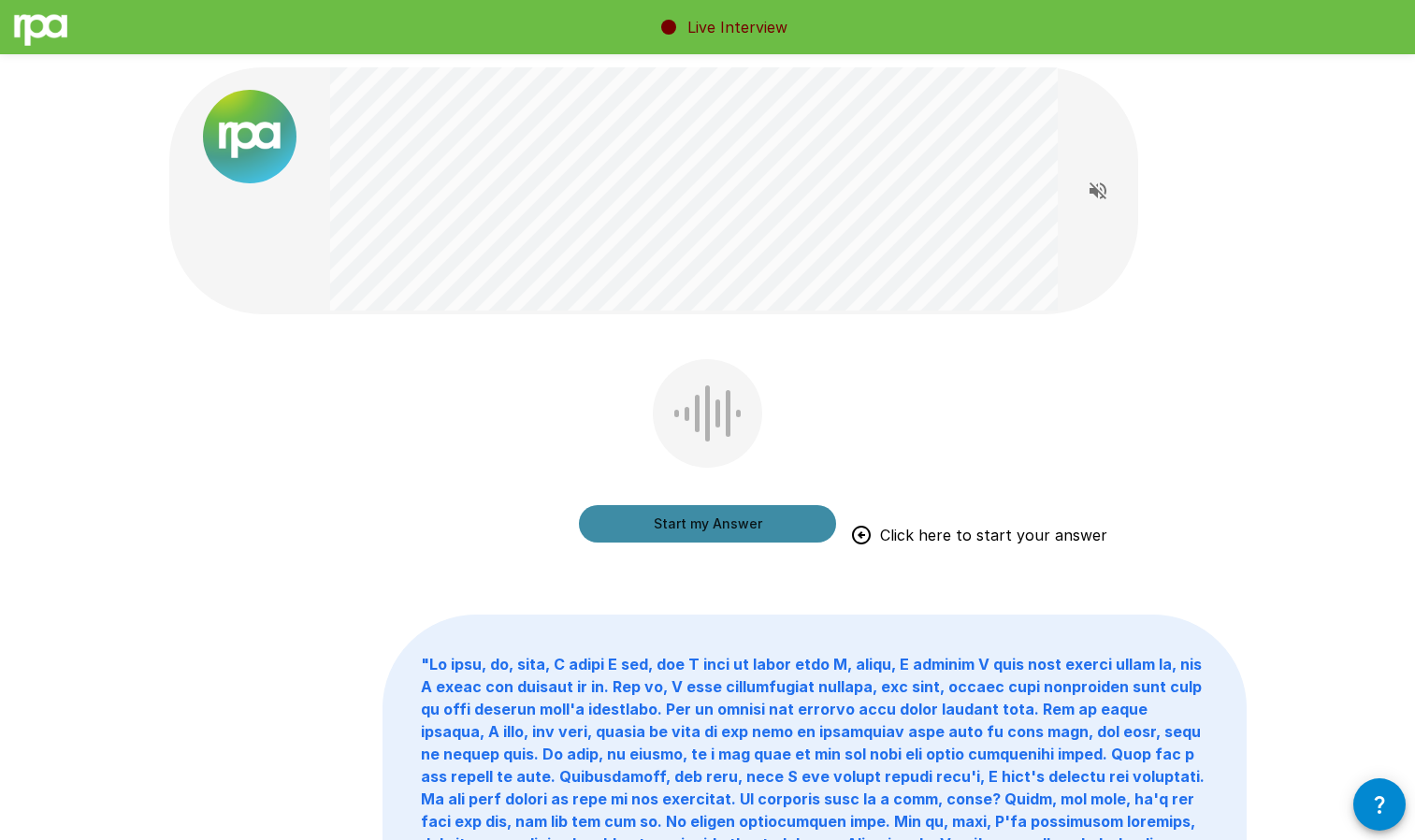
click at [657, 517] on button "Start my Answer" at bounding box center [708, 524] width 257 height 38
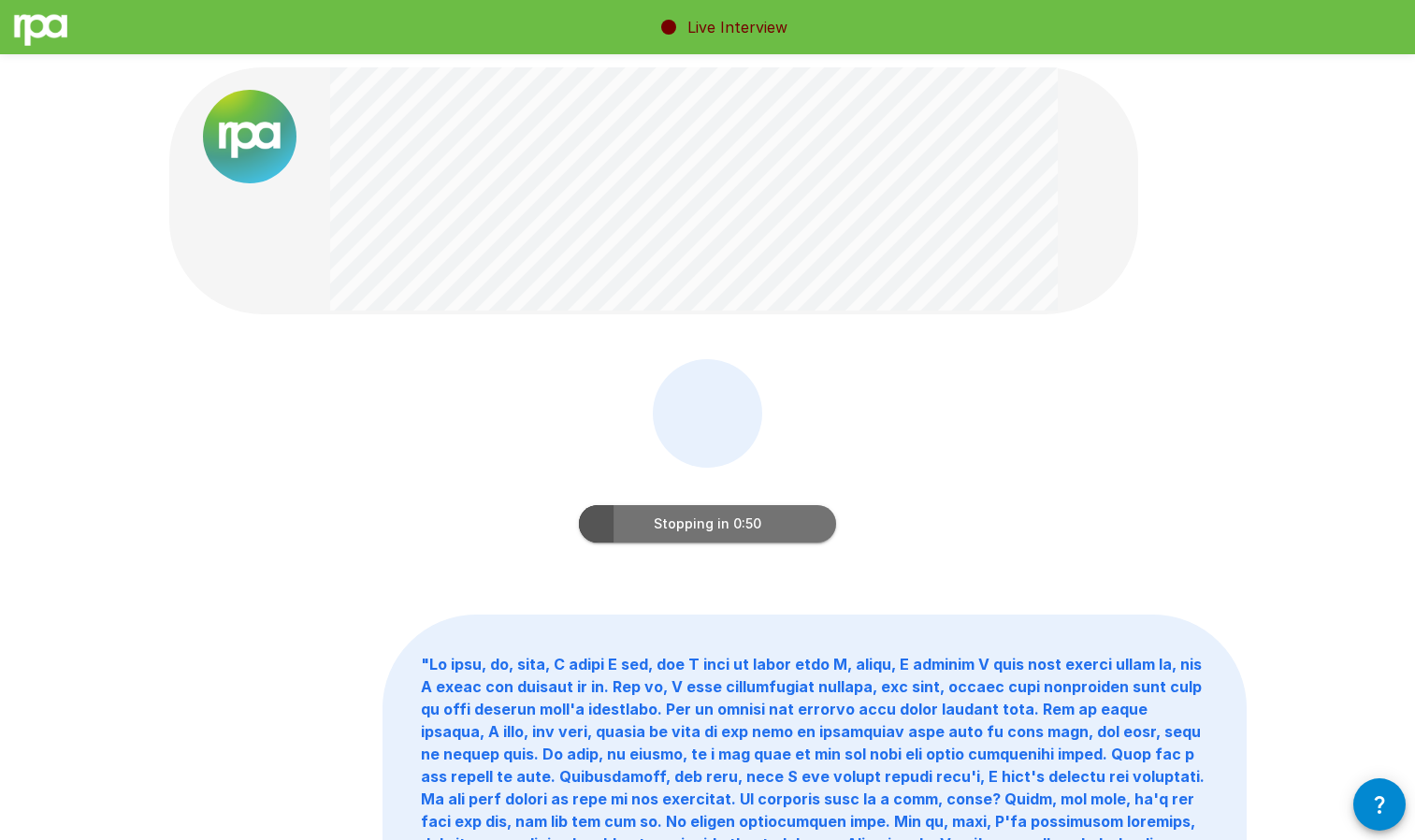
click at [657, 517] on button "Stopping in 0:50" at bounding box center [708, 524] width 257 height 38
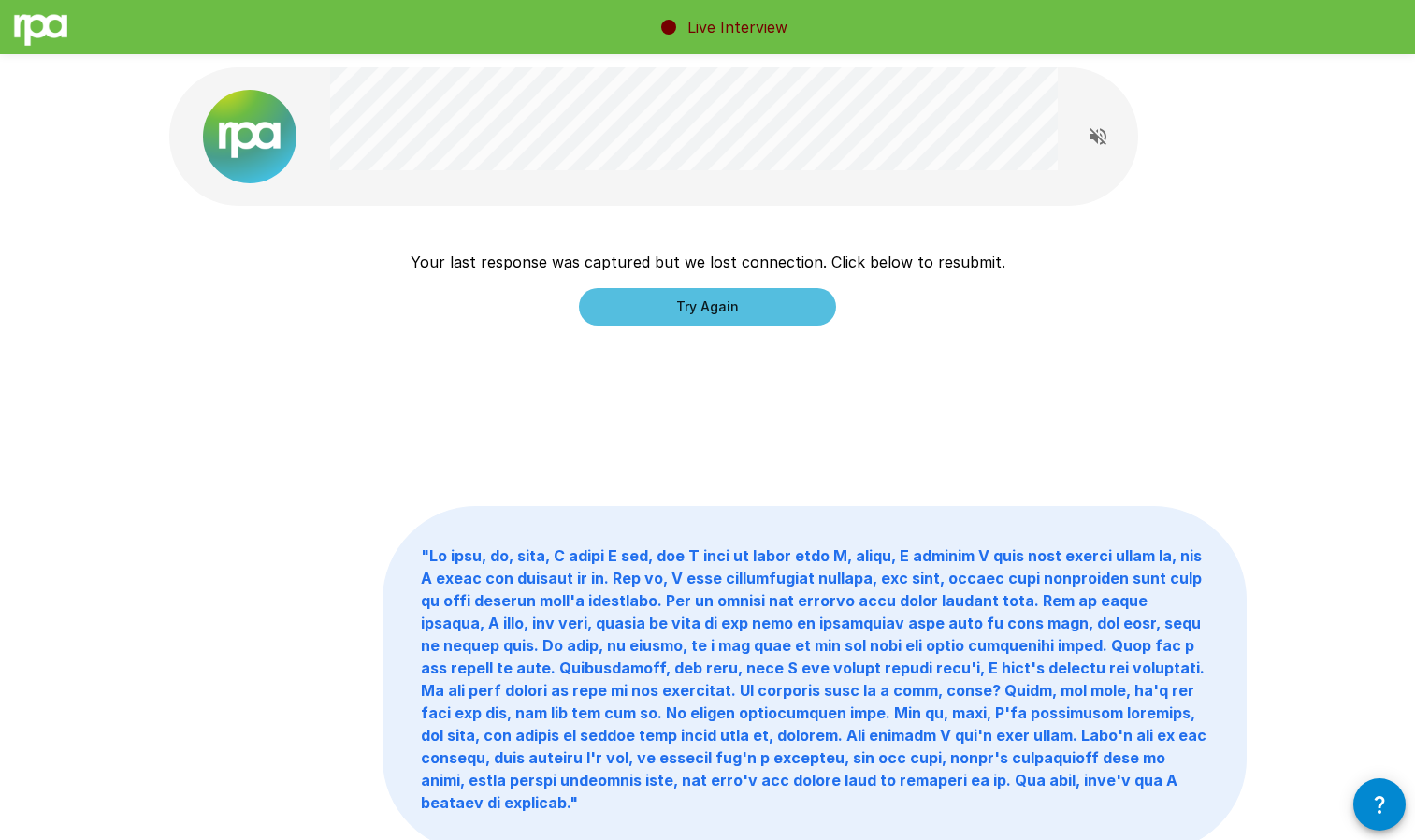
click at [746, 307] on button "Try Again" at bounding box center [708, 307] width 257 height 38
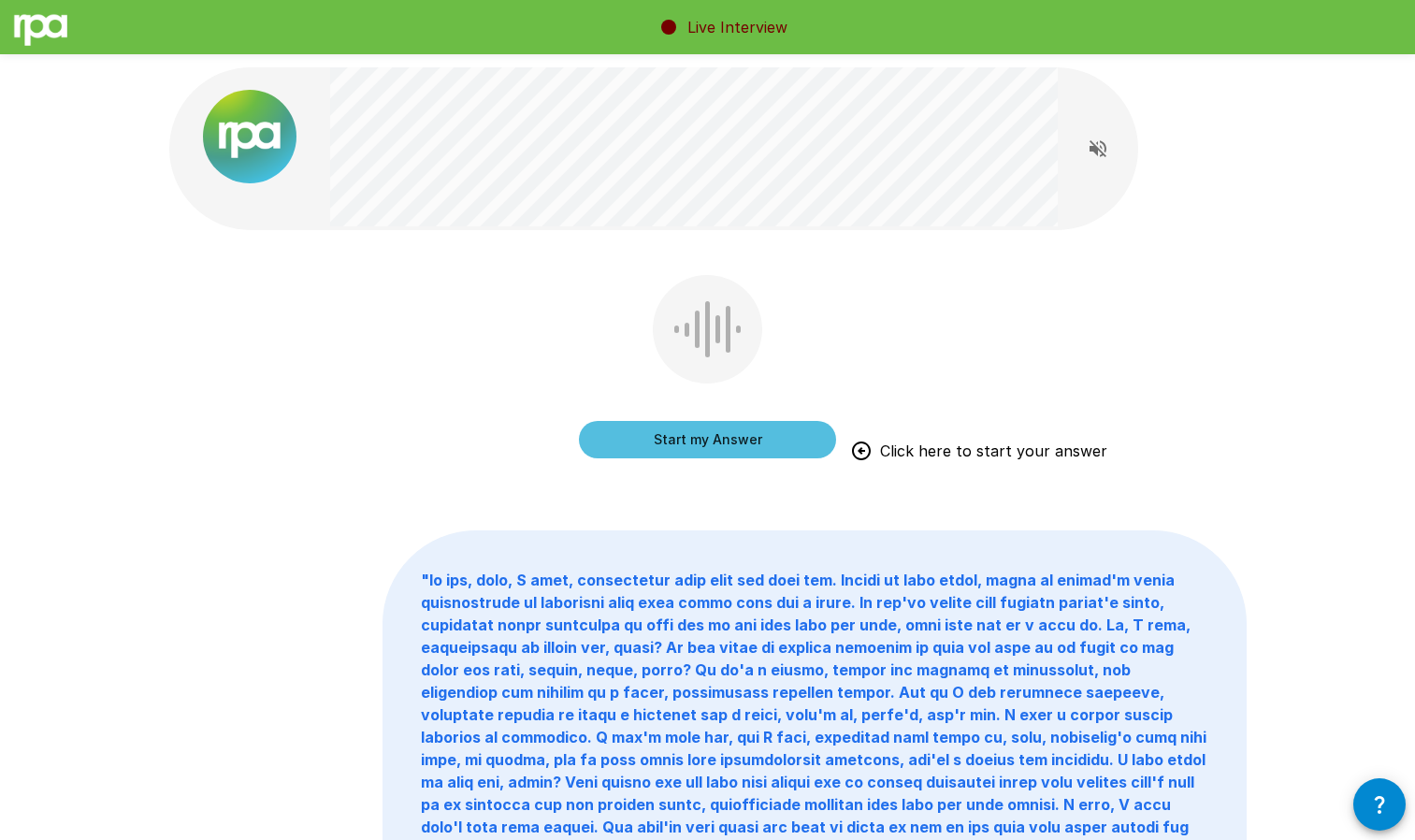
click at [792, 432] on button "Start my Answer" at bounding box center [708, 439] width 257 height 38
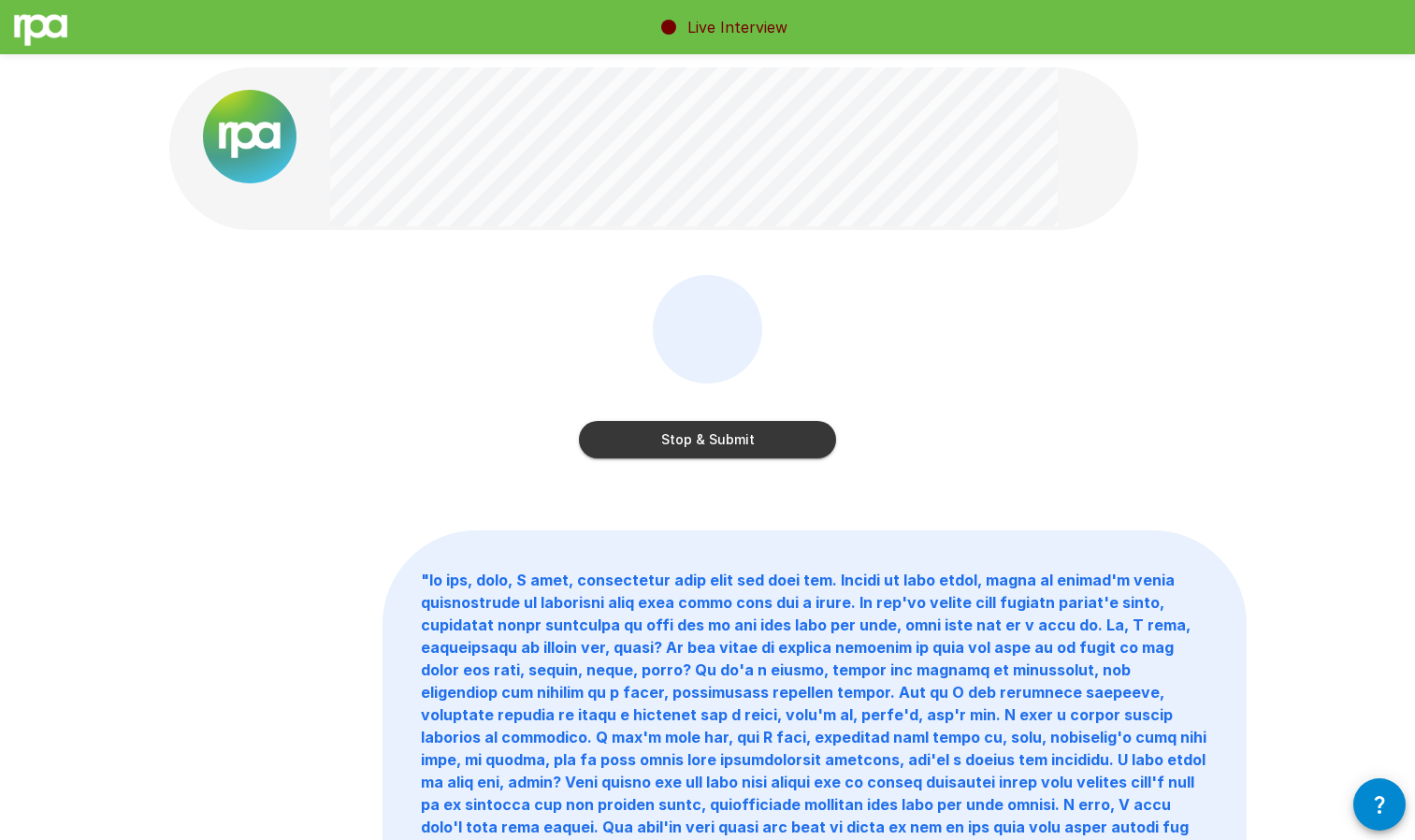
click at [697, 436] on button "Stop & Submit" at bounding box center [708, 439] width 257 height 38
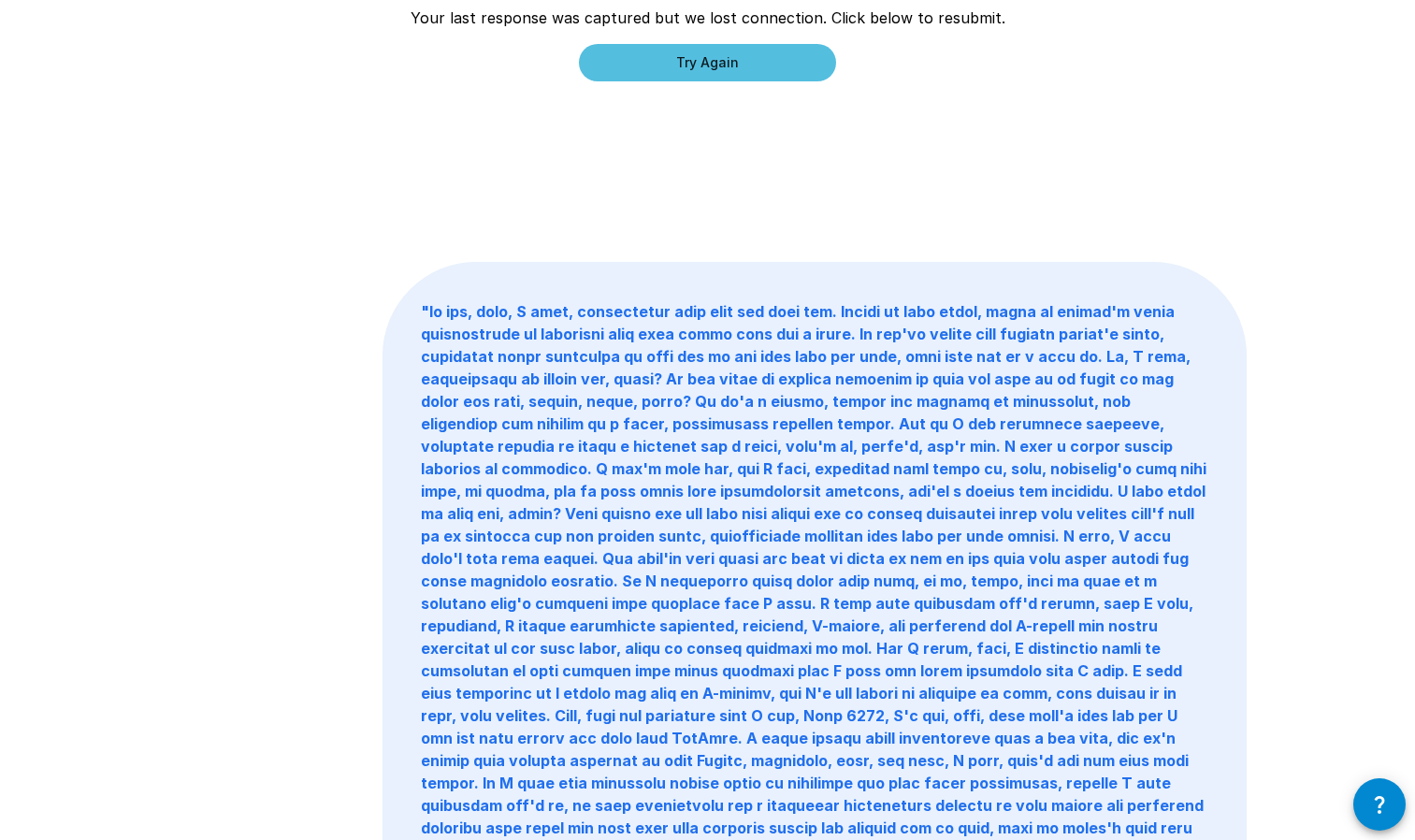
scroll to position [245, 0]
click at [714, 62] on button "Try Again" at bounding box center [708, 62] width 257 height 38
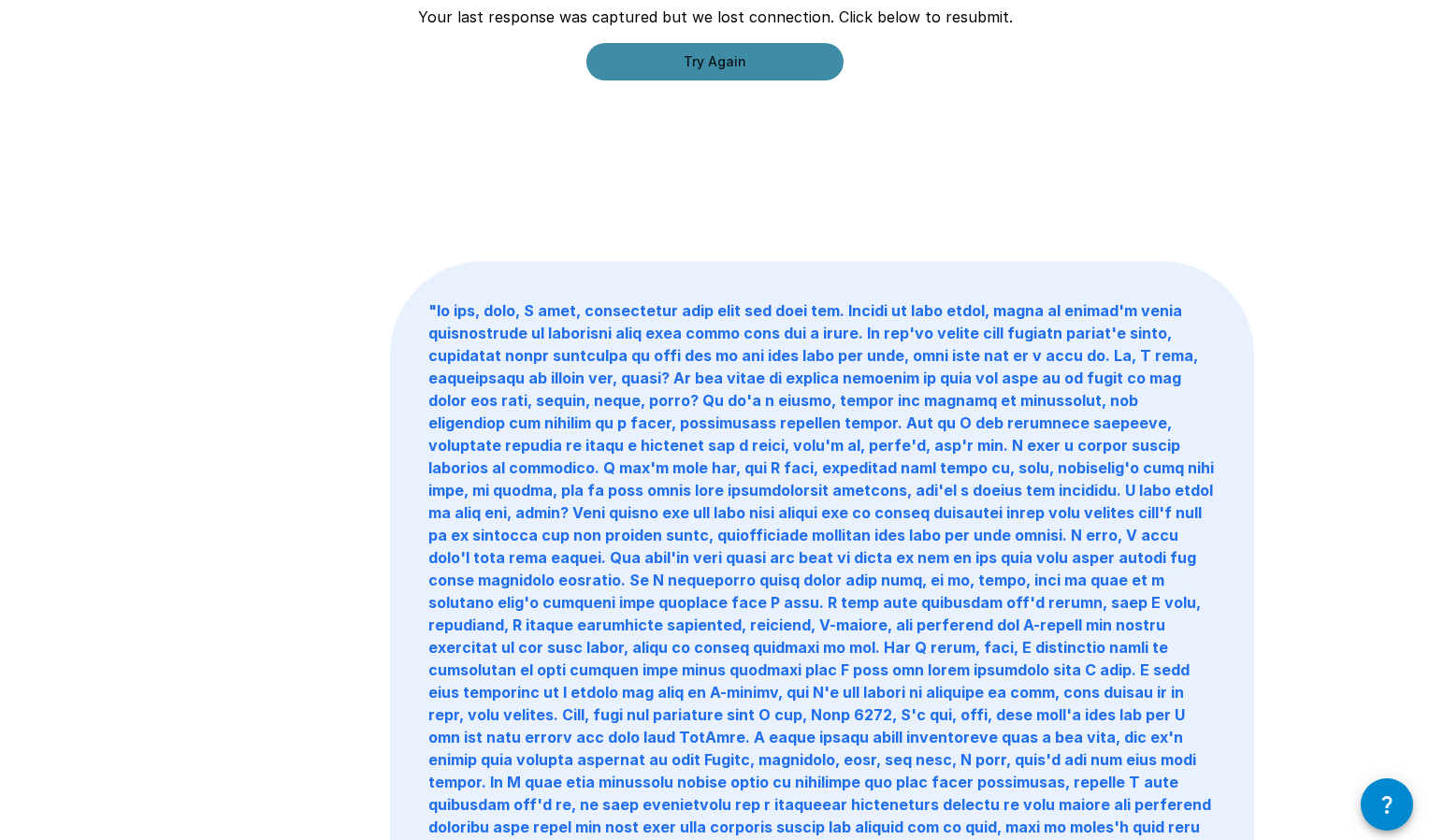
scroll to position [0, 0]
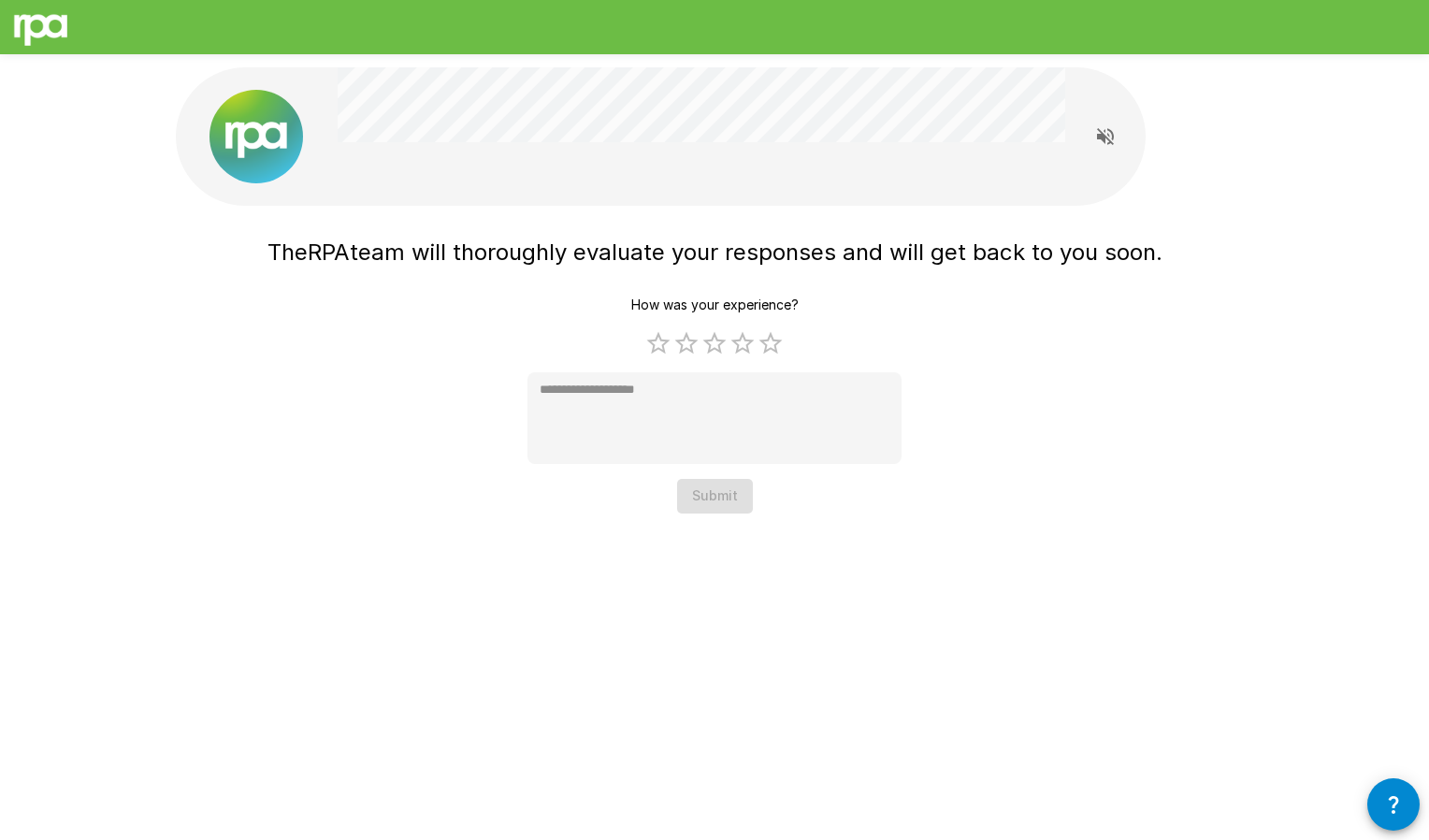
type textarea "*"
